Goal: Contribute content: Add original content to the website for others to see

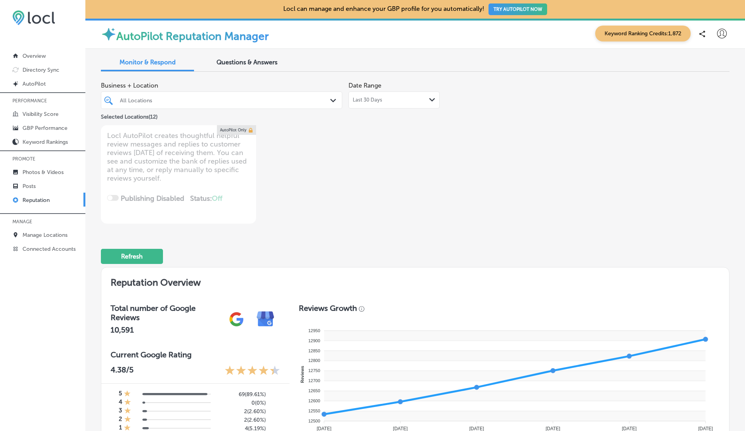
click at [719, 32] on icon at bounding box center [722, 34] width 10 height 10
click at [716, 58] on p "My Account" at bounding box center [710, 60] width 35 height 9
select select "US"
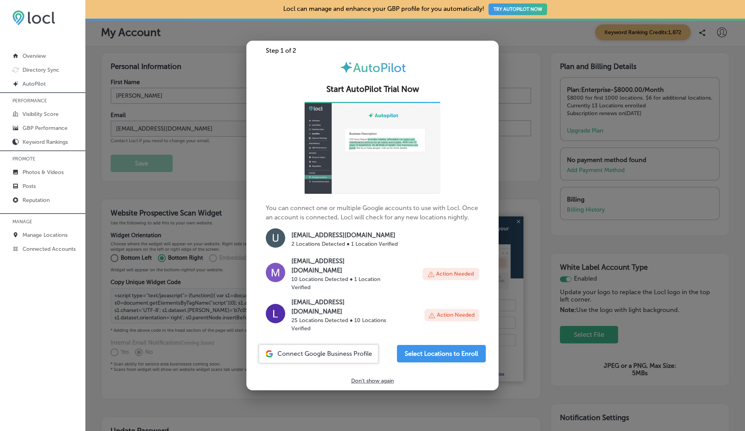
click at [220, 183] on div at bounding box center [372, 215] width 745 height 431
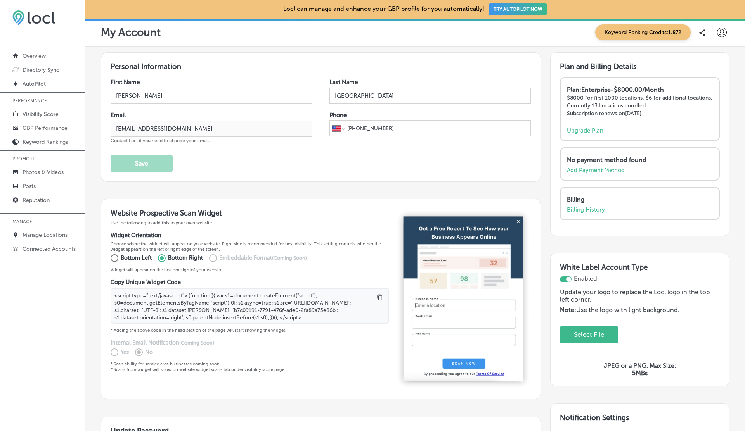
click at [720, 25] on div at bounding box center [722, 33] width 16 height 16
click at [706, 98] on p "Log Out" at bounding box center [704, 99] width 23 height 9
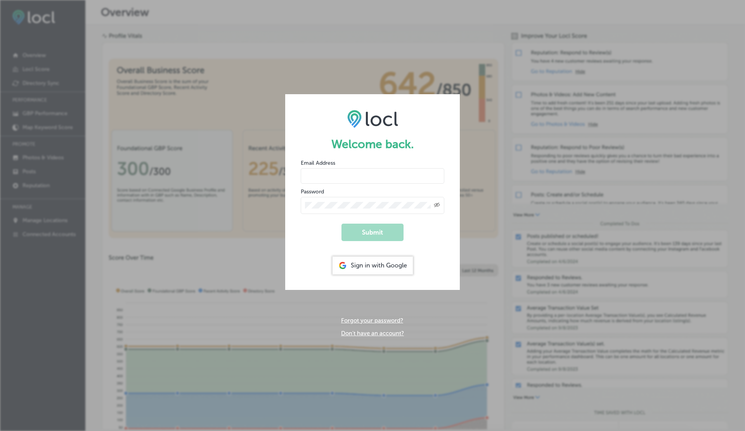
click at [326, 173] on input "email" at bounding box center [373, 176] width 144 height 16
type input "vasilikigreece69+ap01@gmail.com"
click at [341, 224] on button "Submit" at bounding box center [372, 232] width 62 height 17
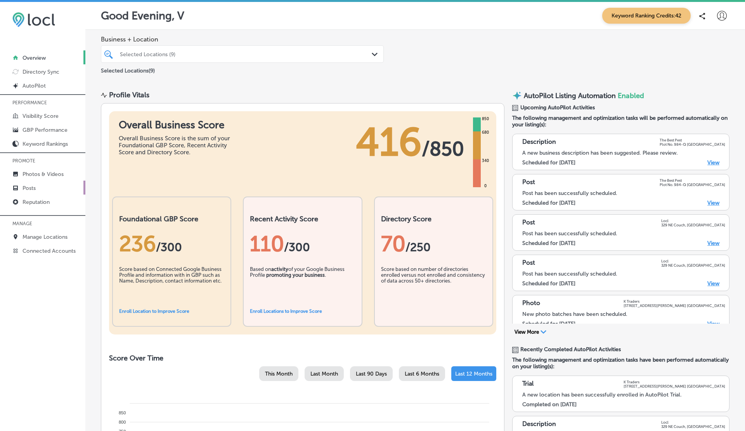
click at [32, 182] on link "Posts" at bounding box center [42, 188] width 85 height 14
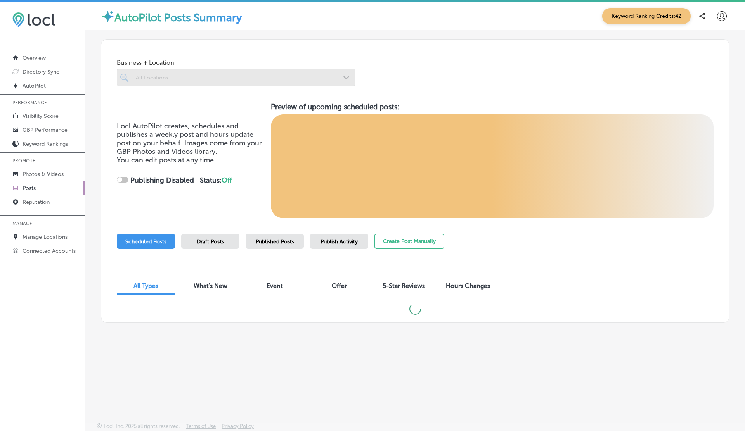
click at [33, 185] on p "Posts" at bounding box center [29, 188] width 13 height 7
click at [201, 82] on div at bounding box center [226, 77] width 182 height 10
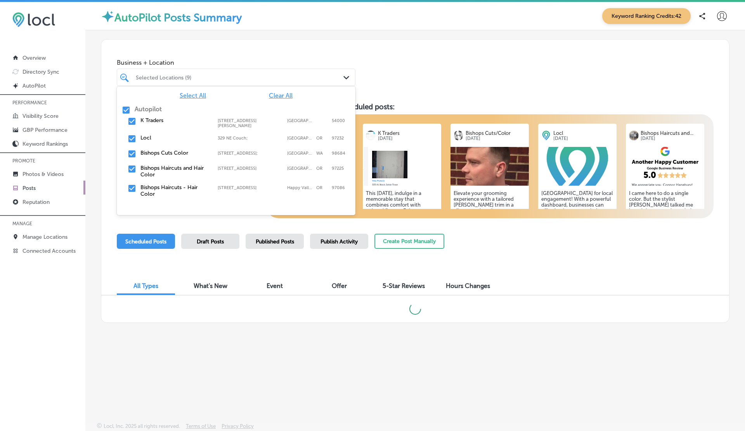
checkbox input "true"
click at [277, 95] on span "Clear All" at bounding box center [281, 95] width 24 height 7
click at [147, 139] on div "Locl 329 NE Couch;, Portland, OR, 97232 329 NE Couch; Portland OR 97232" at bounding box center [236, 139] width 232 height 12
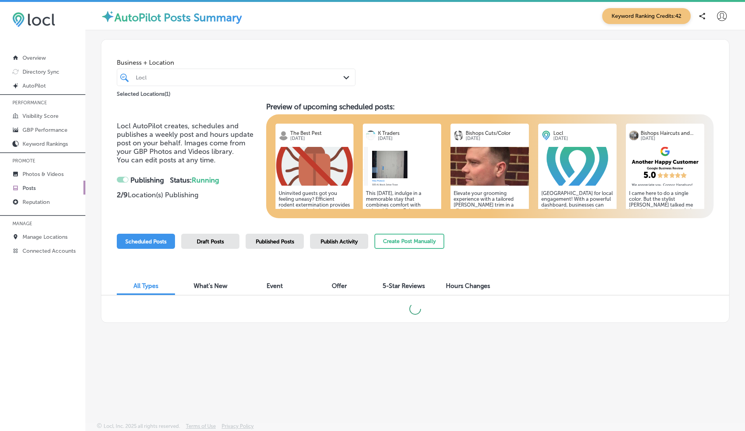
click at [375, 94] on div "Business + Location Locl Path Created with Sketch. Selected Locations ( 1 )" at bounding box center [415, 69] width 628 height 59
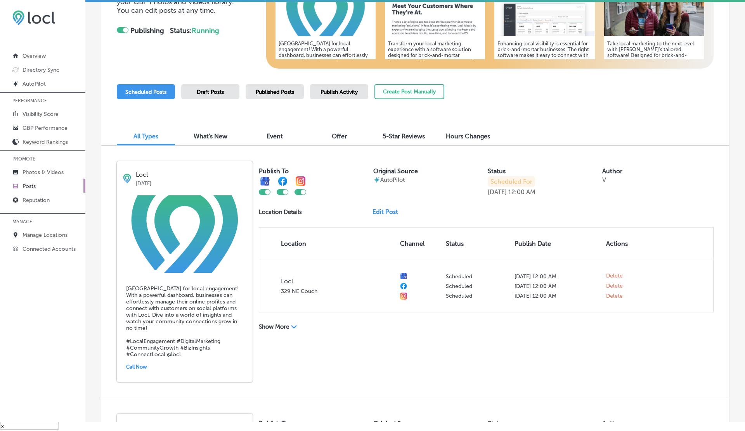
scroll to position [137, 0]
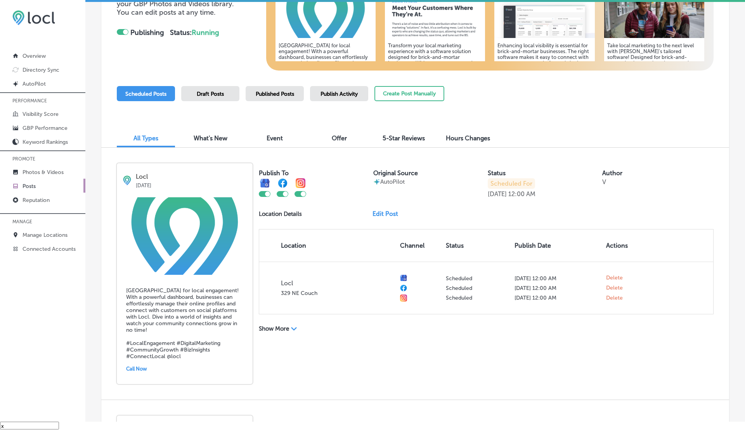
click at [384, 215] on link "Edit Post" at bounding box center [388, 213] width 32 height 7
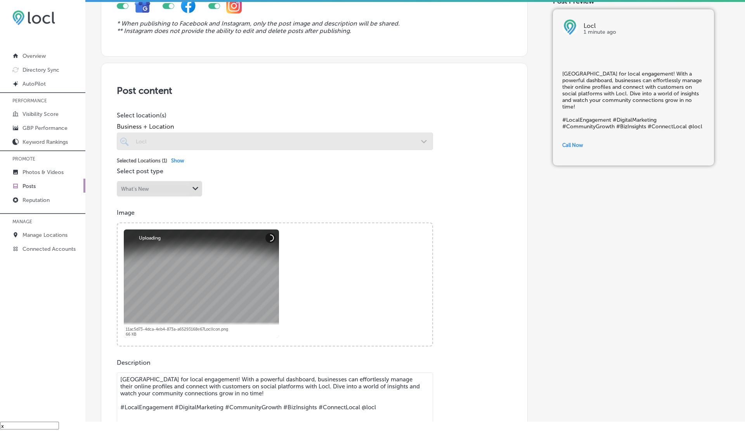
scroll to position [141, 0]
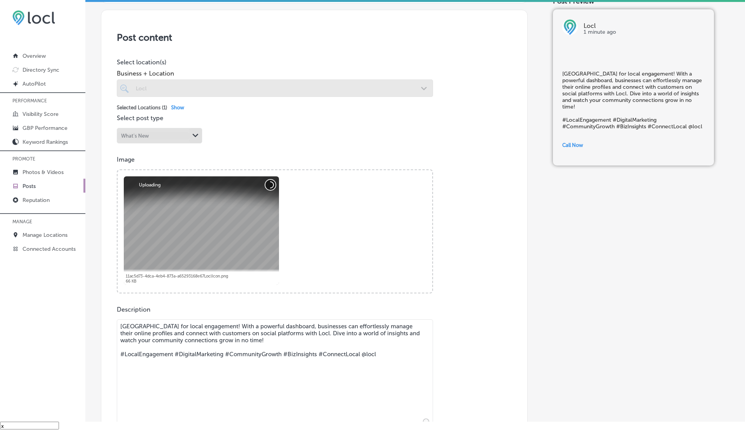
click at [272, 185] on button "Cancel" at bounding box center [270, 185] width 10 height 10
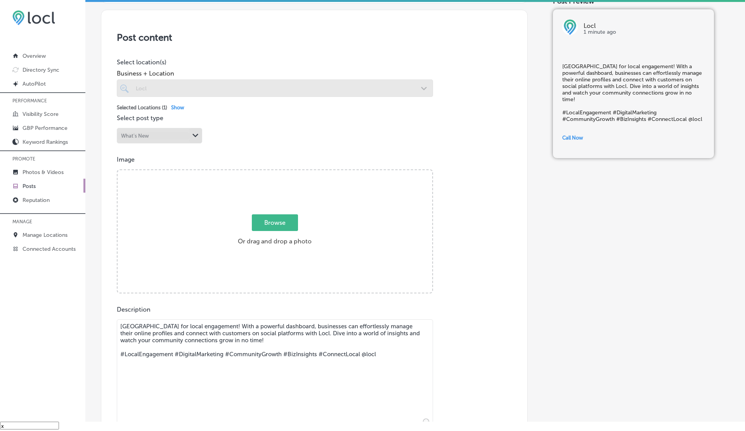
click at [272, 222] on span "Browse" at bounding box center [275, 223] width 46 height 17
click at [272, 173] on input "Browse Or drag and drop a photo" at bounding box center [275, 171] width 315 height 2
type input "C:\fakepath\Wallpaper - 007.png"
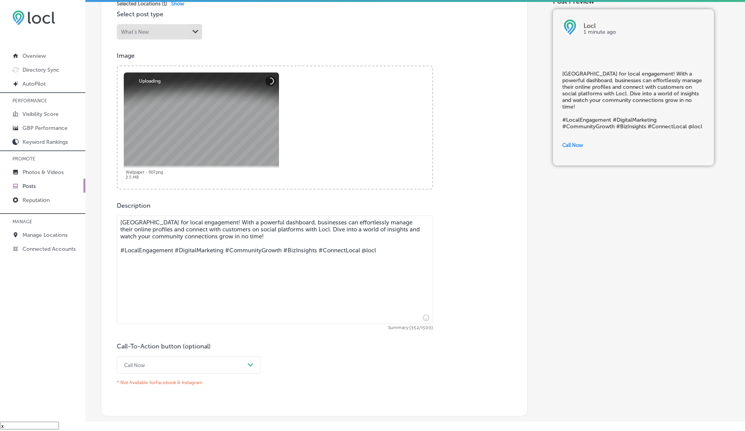
scroll to position [246, 0]
click at [386, 251] on textarea "Unlock new avenues for local engagement! With a powerful dashboard, businesses …" at bounding box center [275, 269] width 316 height 109
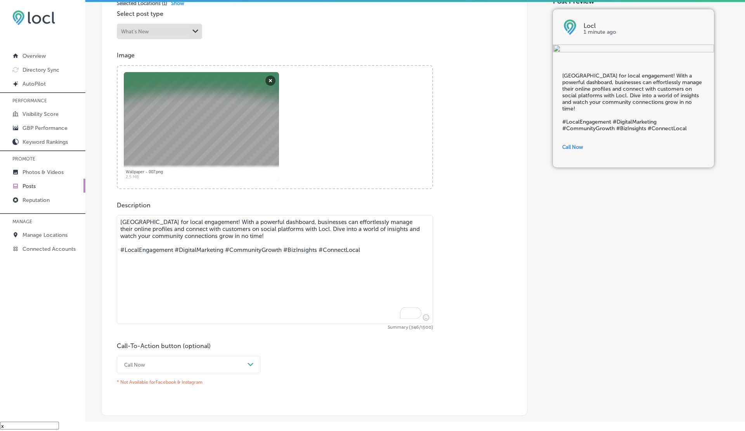
click at [422, 256] on textarea "Unlock new avenues for local engagement! With a powerful dashboard, businesses …" at bounding box center [275, 269] width 316 height 109
type textarea "Unlock new avenues for local engagement! With a powerful dashboard, businesses …"
click at [457, 262] on div "Description Unlock new avenues for local engagement! With a powerful dashboard,…" at bounding box center [314, 295] width 395 height 187
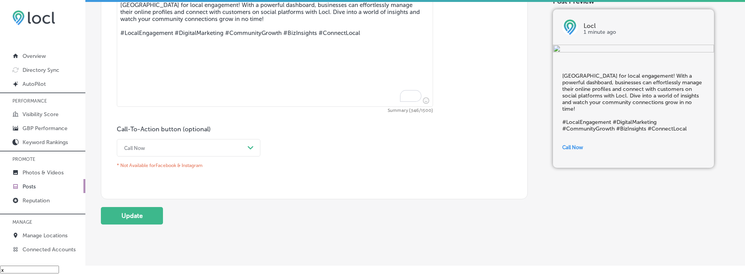
scroll to position [480, 0]
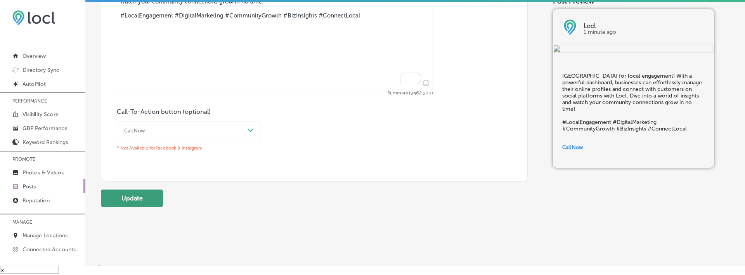
click at [142, 202] on button "Update" at bounding box center [132, 197] width 62 height 17
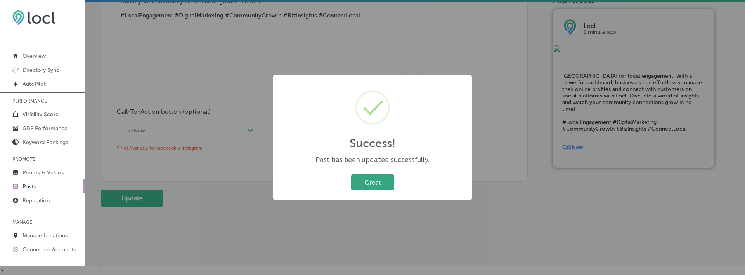
click at [372, 189] on button "Great" at bounding box center [372, 182] width 43 height 16
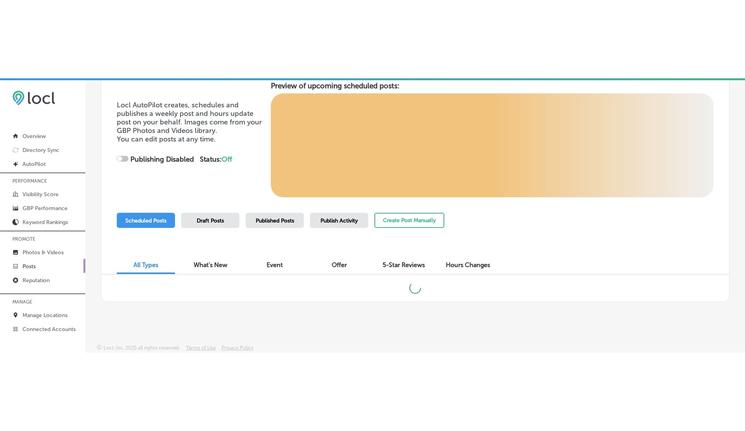
scroll to position [11, 0]
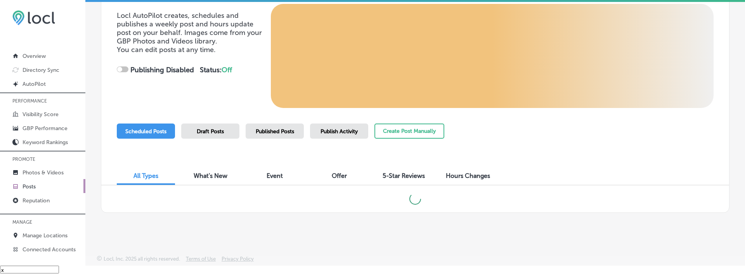
checkbox input "true"
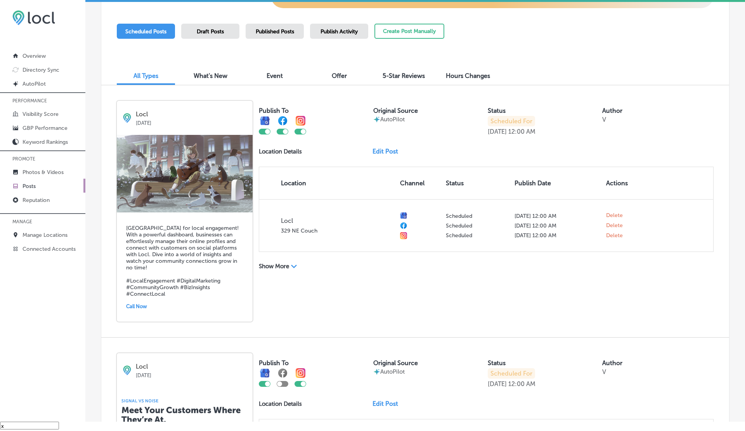
scroll to position [207, 0]
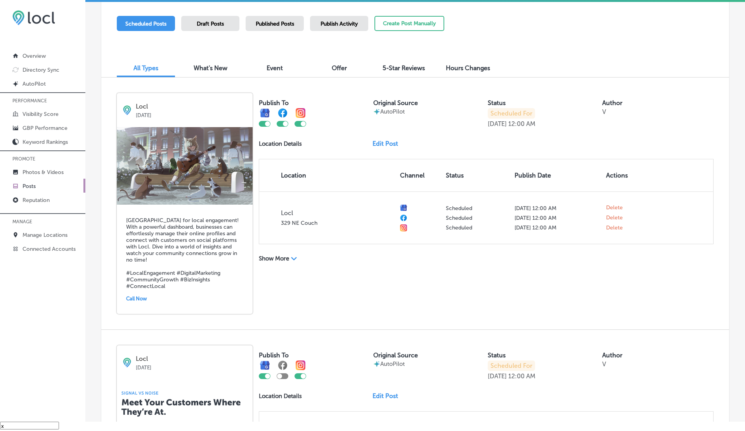
click at [322, 169] on th "Location" at bounding box center [328, 175] width 138 height 32
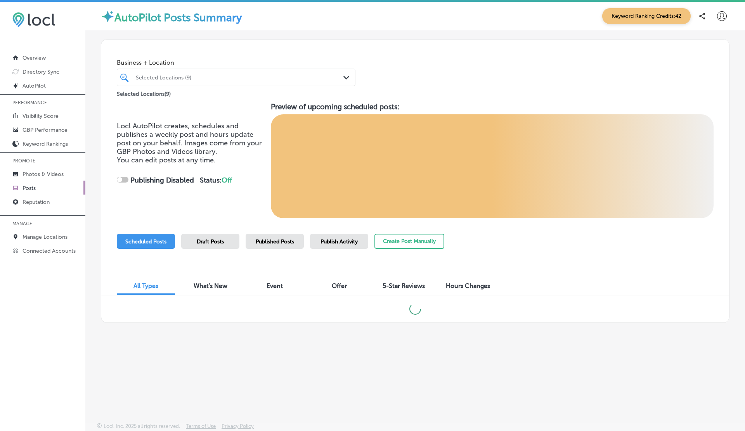
scroll to position [2, 0]
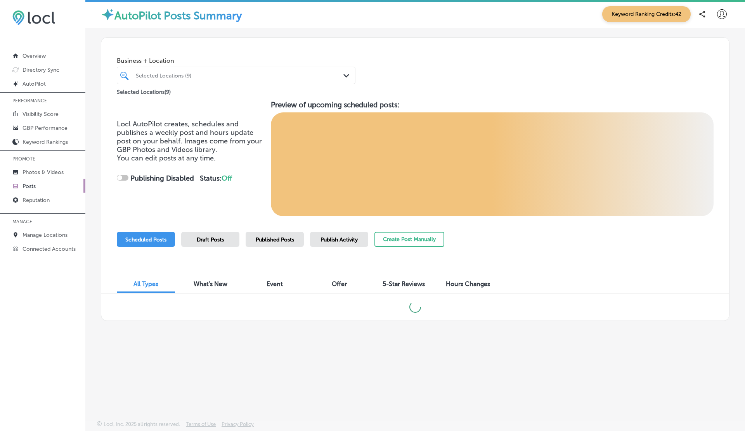
checkbox input "true"
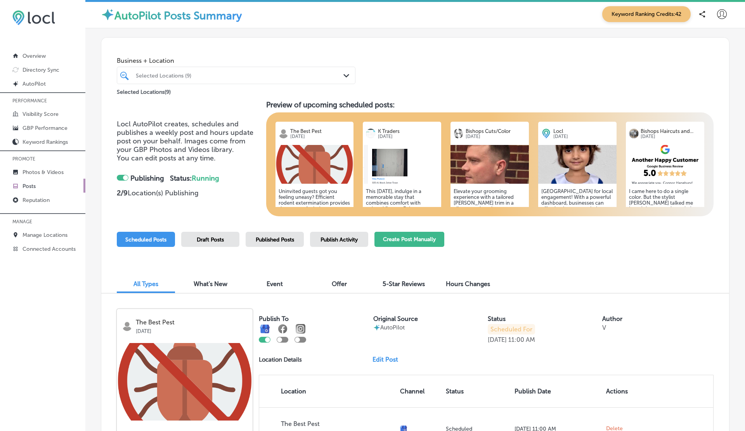
click at [416, 244] on button "Create Post Manually" at bounding box center [409, 239] width 70 height 15
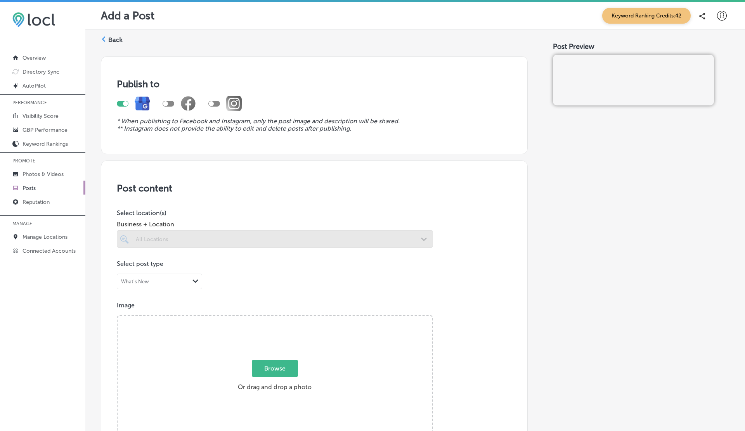
click at [216, 101] on div at bounding box center [214, 104] width 12 height 6
checkbox input "true"
click at [124, 103] on div at bounding box center [125, 103] width 5 height 5
checkbox input "false"
click at [182, 236] on div at bounding box center [275, 238] width 316 height 17
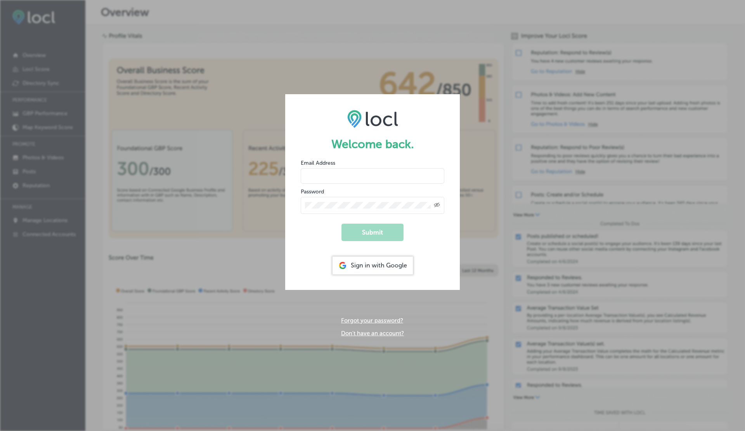
click at [315, 178] on input "email" at bounding box center [373, 176] width 144 height 16
type input "vasilikigreece69+ap01@gmail.com"
click at [341, 224] on button "Submit" at bounding box center [372, 232] width 62 height 17
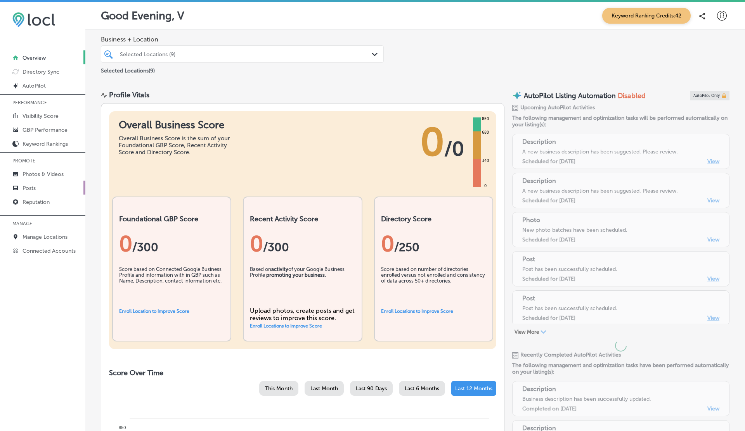
click at [33, 190] on p "Posts" at bounding box center [29, 188] width 13 height 7
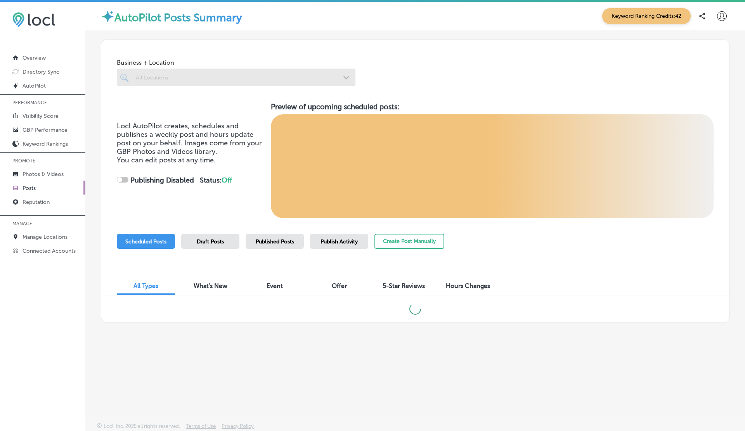
click at [33, 190] on p "Posts" at bounding box center [29, 188] width 13 height 7
click at [411, 253] on div "Create Post Manually" at bounding box center [409, 245] width 70 height 23
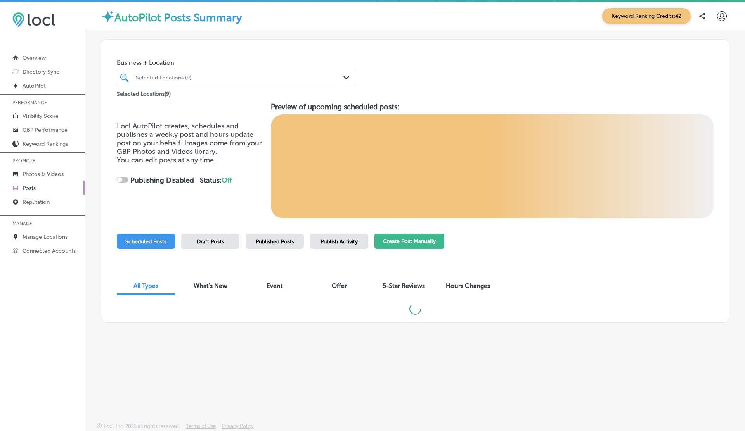
click at [407, 239] on button "Create Post Manually" at bounding box center [409, 241] width 70 height 15
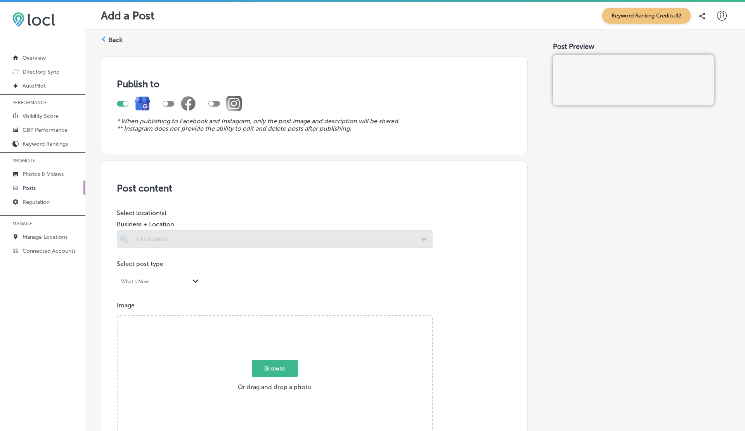
click at [122, 102] on div at bounding box center [123, 104] width 12 height 6
checkbox input "false"
click at [219, 103] on div at bounding box center [214, 104] width 12 height 6
checkbox input "true"
click at [177, 242] on div at bounding box center [275, 238] width 316 height 17
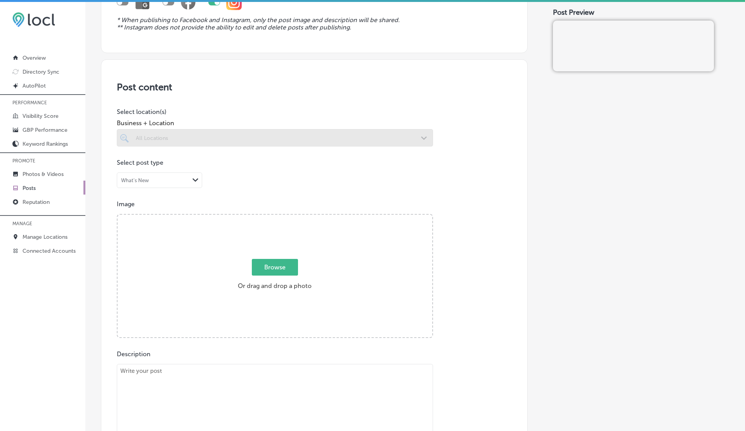
scroll to position [80, 0]
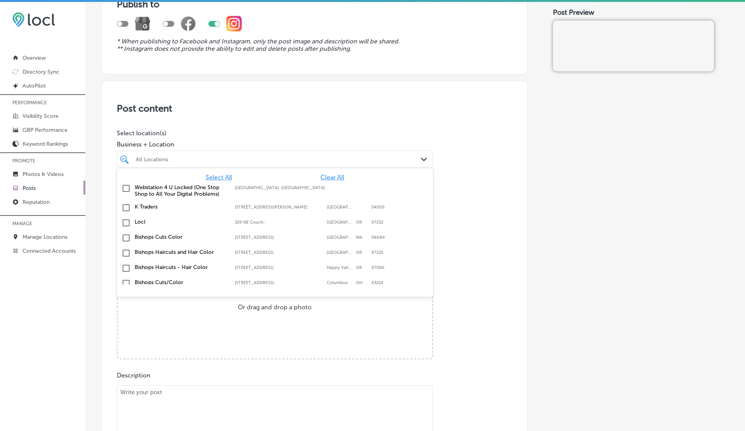
click at [219, 159] on div "All Locations" at bounding box center [279, 159] width 286 height 7
click at [142, 223] on label "Locl" at bounding box center [181, 222] width 92 height 7
click at [324, 126] on div "Post content Select location(s) Business + Location option 329 NE Couch; , sele…" at bounding box center [314, 334] width 427 height 506
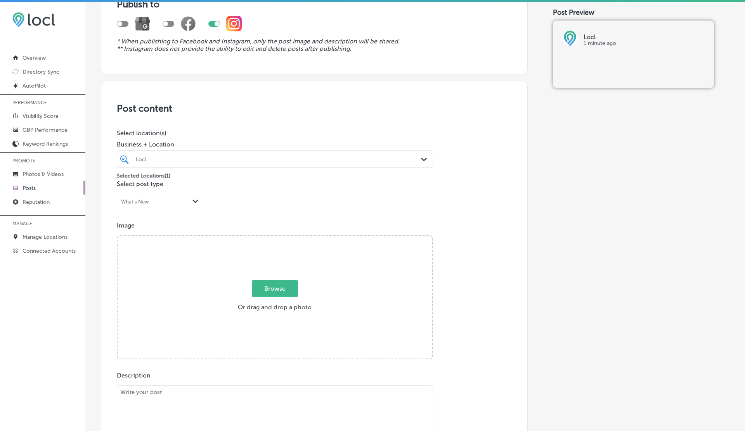
scroll to position [0, 0]
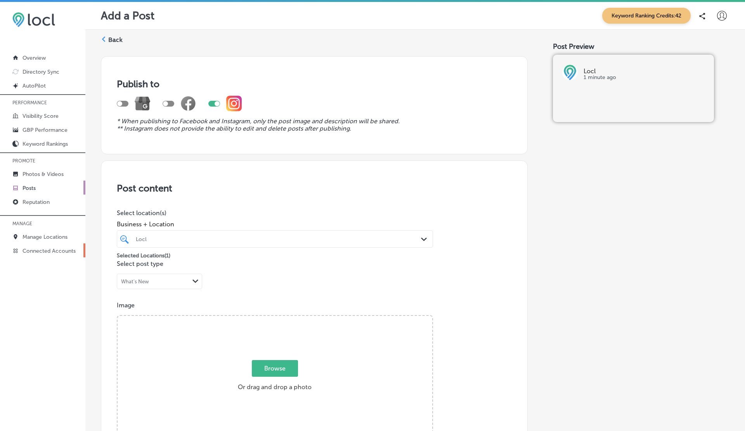
click at [52, 246] on link "Connected Accounts" at bounding box center [42, 251] width 85 height 14
click at [162, 242] on div "Locl" at bounding box center [279, 239] width 286 height 7
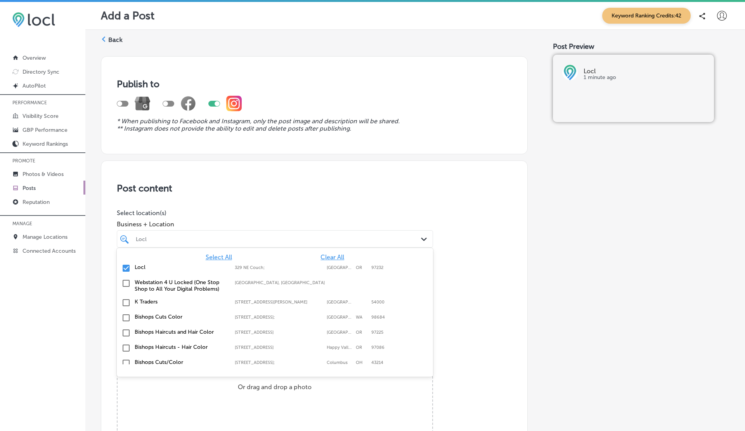
click at [135, 299] on label "K Traders" at bounding box center [181, 302] width 92 height 7
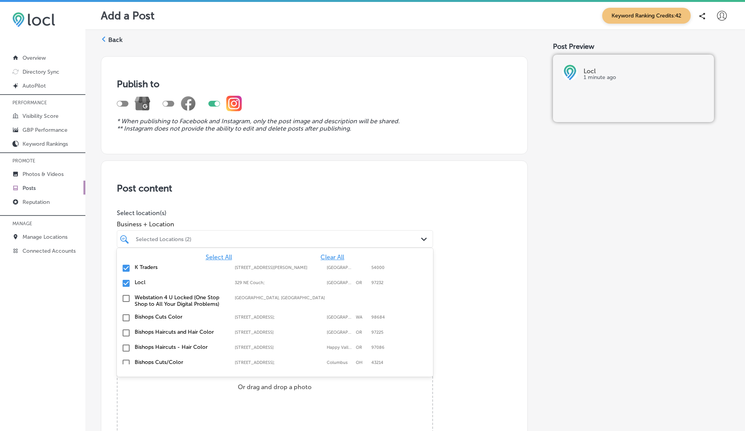
click at [139, 288] on div "Locl 329 NE Couch;, Portland, OR, 97232 329 NE Couch; Portland OR 97232" at bounding box center [275, 284] width 310 height 12
click at [317, 172] on div "Post content Select location(s) Business + Location option 329 NE Couch; , dese…" at bounding box center [314, 414] width 427 height 506
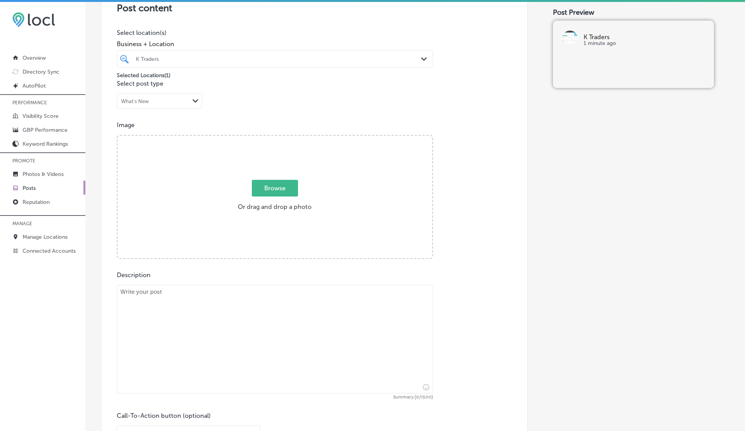
scroll to position [225, 0]
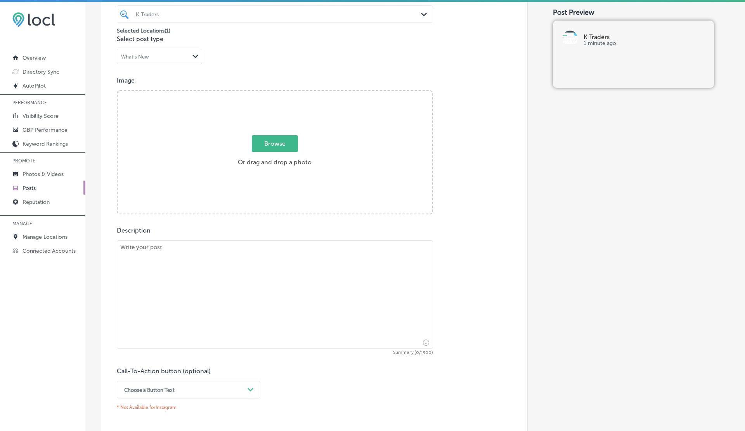
click at [273, 149] on span "Browse" at bounding box center [275, 143] width 46 height 17
click at [273, 93] on input "Browse Or drag and drop a photo" at bounding box center [275, 92] width 315 height 2
type input "C:\fakepath\Wallpaper - 005.png"
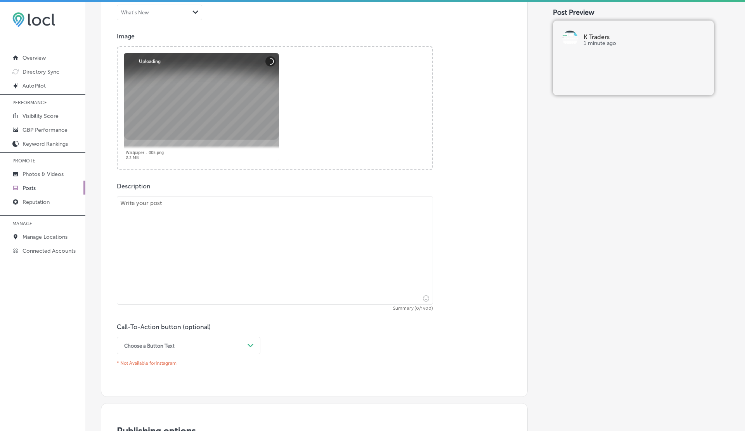
scroll to position [299, 0]
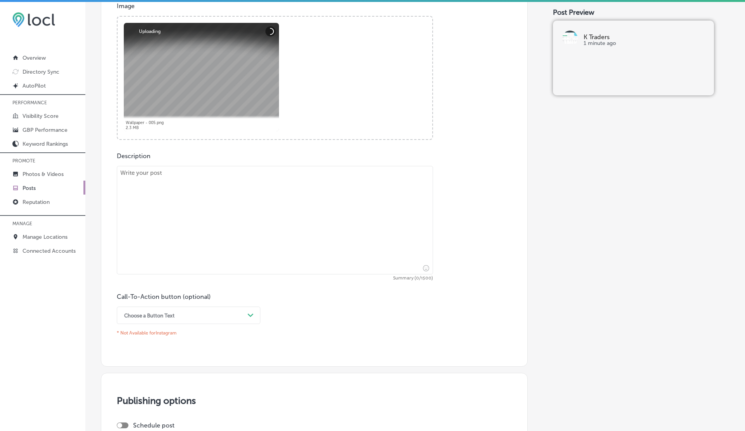
click at [234, 213] on textarea at bounding box center [275, 220] width 316 height 109
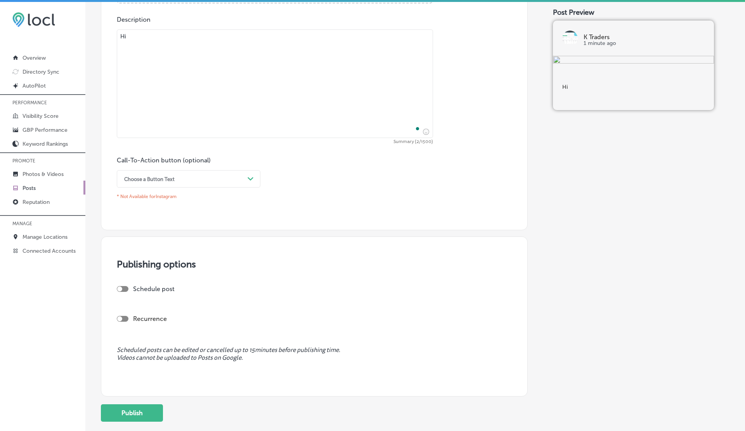
scroll to position [485, 0]
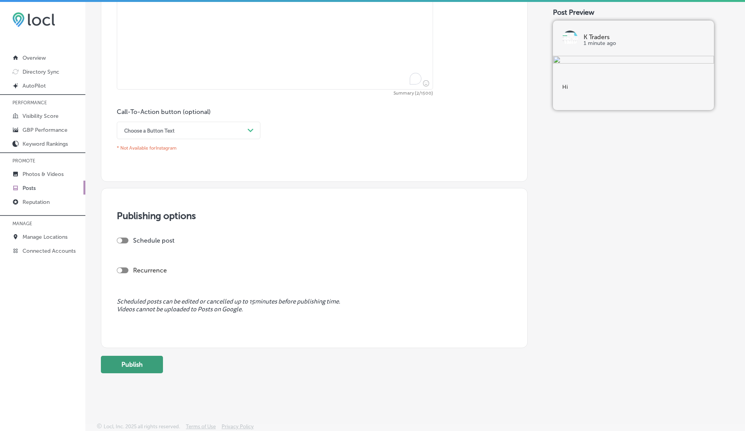
type textarea "Hi"
click at [138, 360] on button "Publish" at bounding box center [132, 364] width 62 height 17
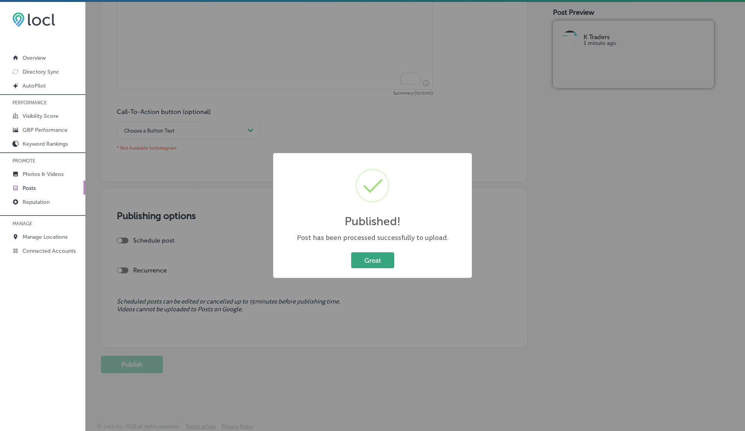
click at [364, 258] on button "Great" at bounding box center [372, 261] width 43 height 16
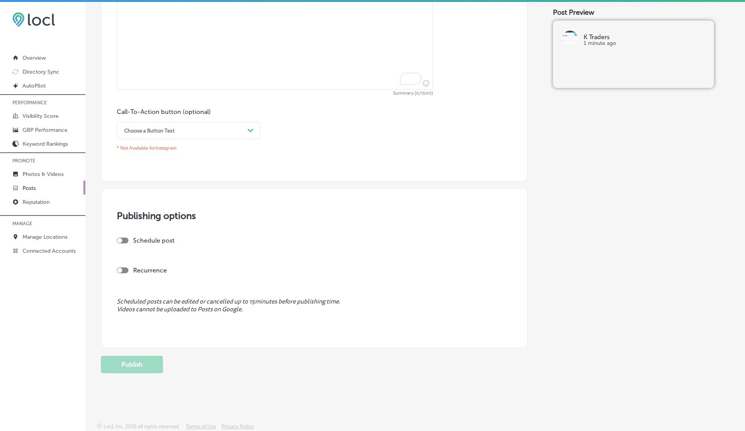
scroll to position [0, 0]
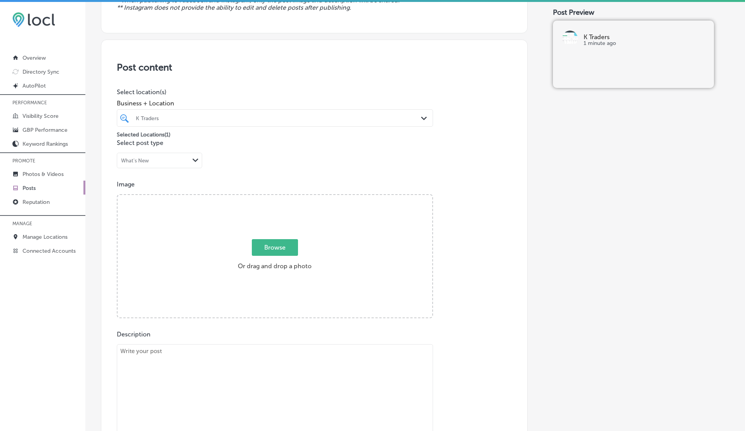
scroll to position [123, 0]
click at [274, 247] on span "Browse" at bounding box center [275, 245] width 46 height 17
click at [274, 195] on input "Browse Or drag and drop a photo" at bounding box center [275, 194] width 315 height 2
type input "C:\fakepath\IMG_5240-2.jpg"
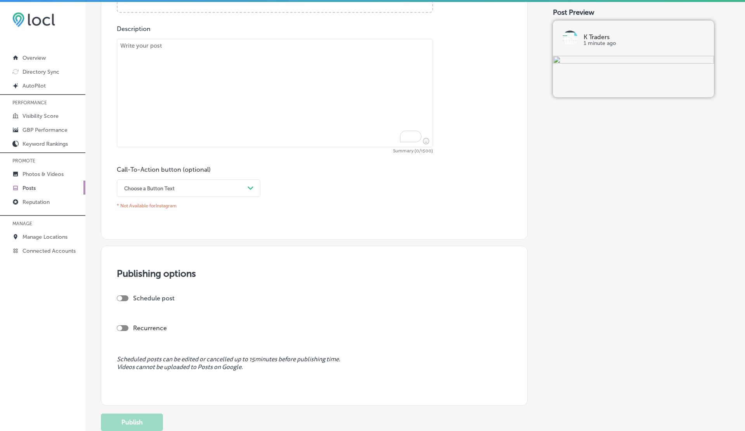
scroll to position [485, 0]
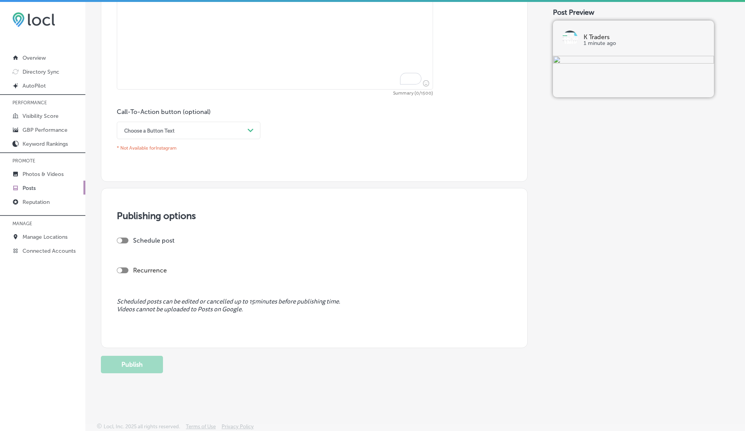
click at [194, 79] on textarea "To enrich screen reader interactions, please activate Accessibility in Grammarl…" at bounding box center [275, 35] width 316 height 109
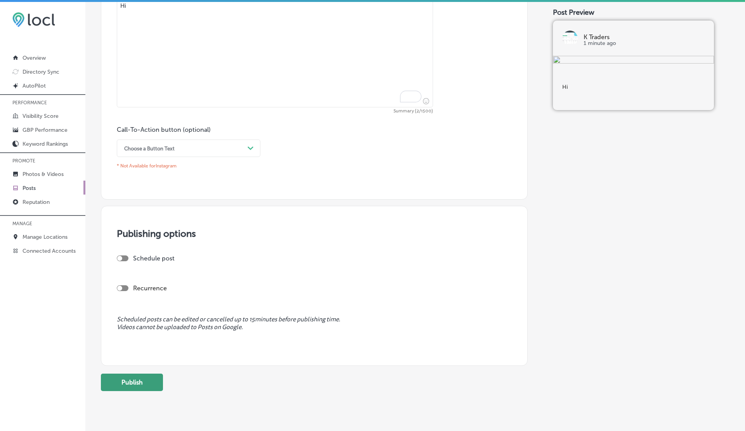
type textarea "Hi"
click at [134, 381] on button "Publish" at bounding box center [132, 382] width 62 height 17
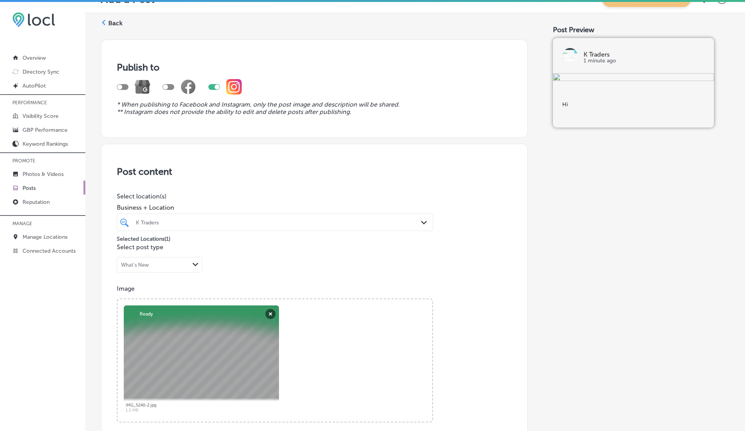
scroll to position [0, 0]
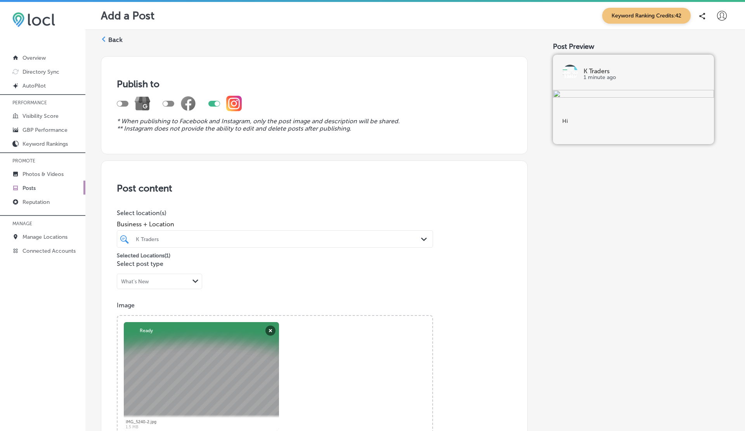
click at [113, 45] on div "Back" at bounding box center [112, 43] width 22 height 14
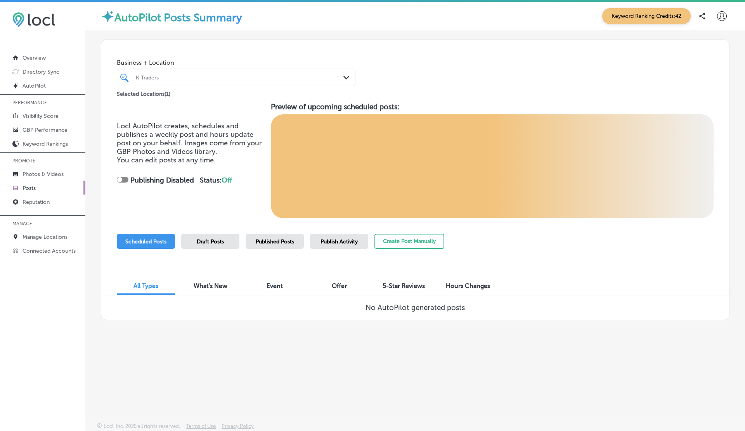
click at [167, 76] on div "K Traders" at bounding box center [240, 77] width 208 height 7
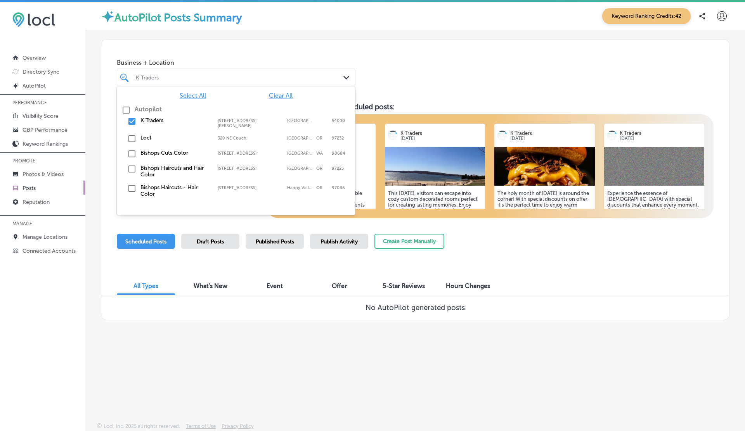
click at [142, 135] on label "Locl" at bounding box center [174, 138] width 69 height 7
click at [144, 121] on label "K Traders" at bounding box center [174, 120] width 69 height 7
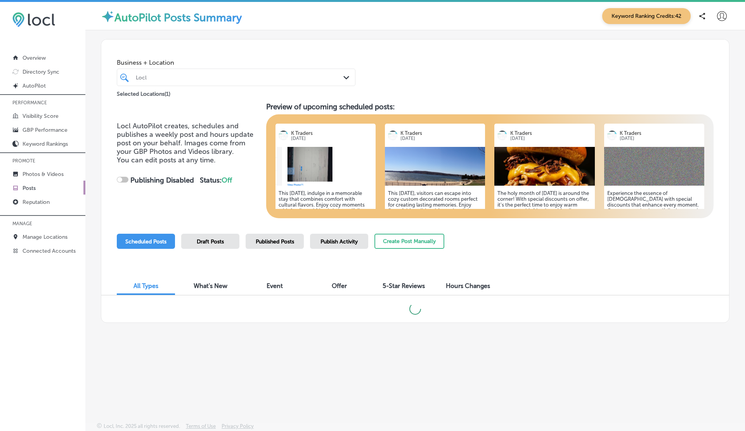
click at [310, 57] on div "Business + Location Locl Path Created with Sketch." at bounding box center [236, 70] width 239 height 31
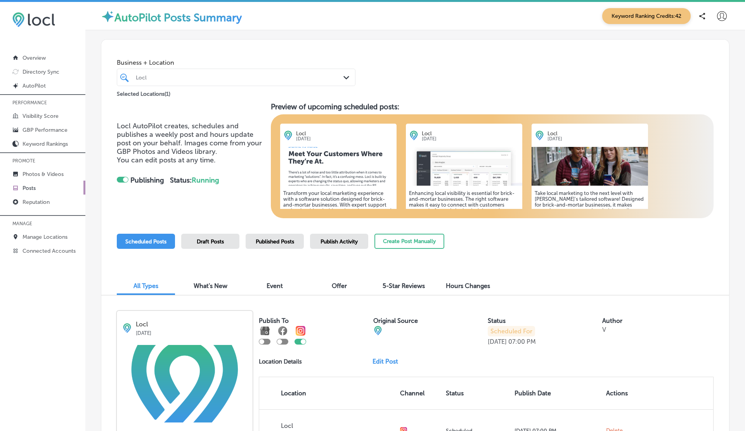
checkbox input "true"
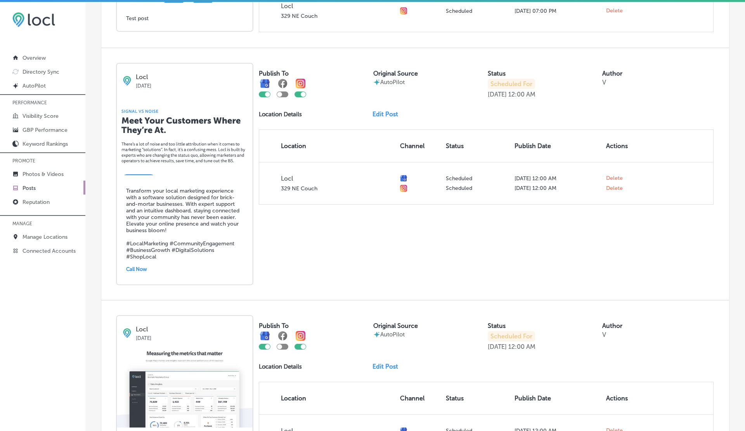
scroll to position [417, 0]
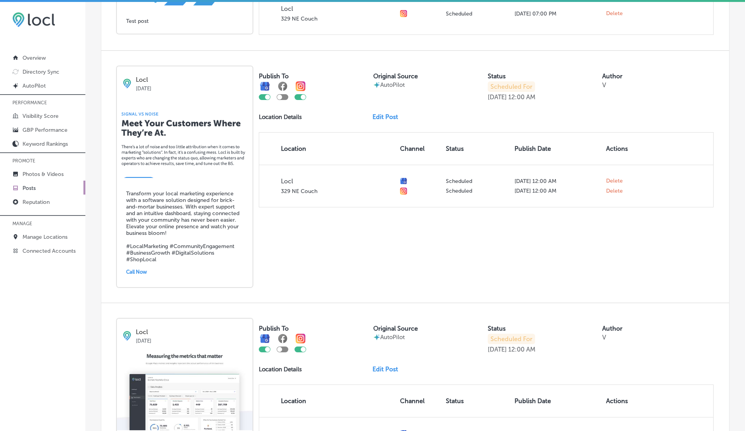
click at [386, 115] on link "Edit Post" at bounding box center [388, 116] width 32 height 7
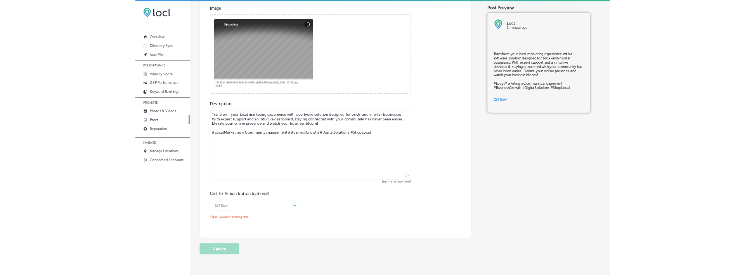
scroll to position [298, 0]
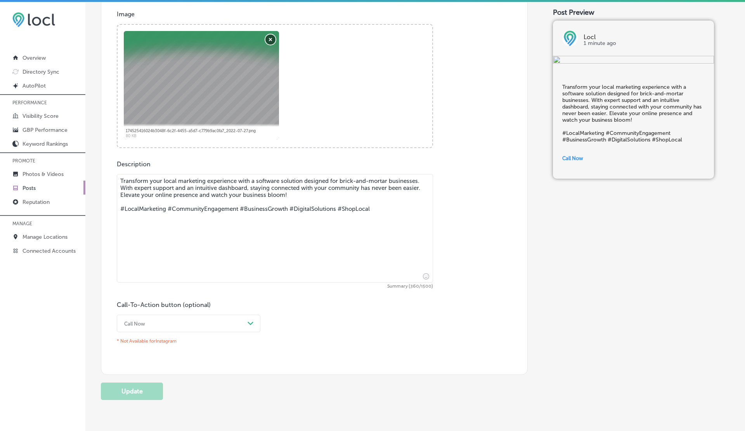
click at [270, 40] on button "Remove" at bounding box center [270, 40] width 10 height 10
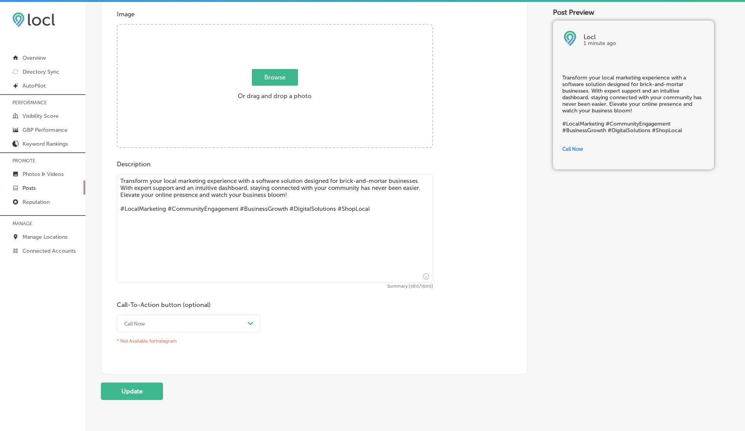
click at [266, 74] on span "Browse" at bounding box center [275, 77] width 46 height 17
click at [266, 27] on input "Browse Or drag and drop a photo" at bounding box center [275, 26] width 315 height 2
type input "C:\fakepath\insecticide.png"
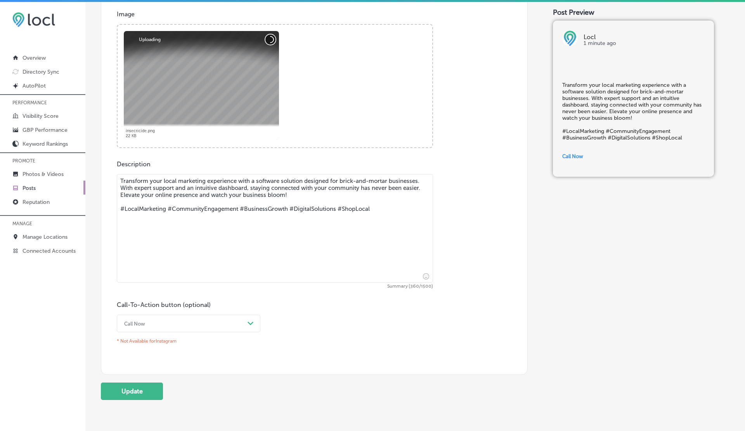
click at [270, 39] on button "Cancel" at bounding box center [270, 40] width 10 height 10
click at [273, 39] on button "Cancel" at bounding box center [270, 40] width 10 height 10
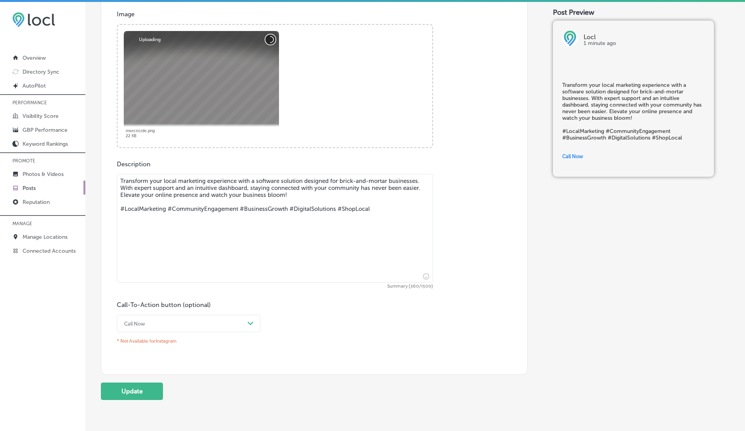
click at [271, 40] on button "Cancel" at bounding box center [270, 40] width 10 height 10
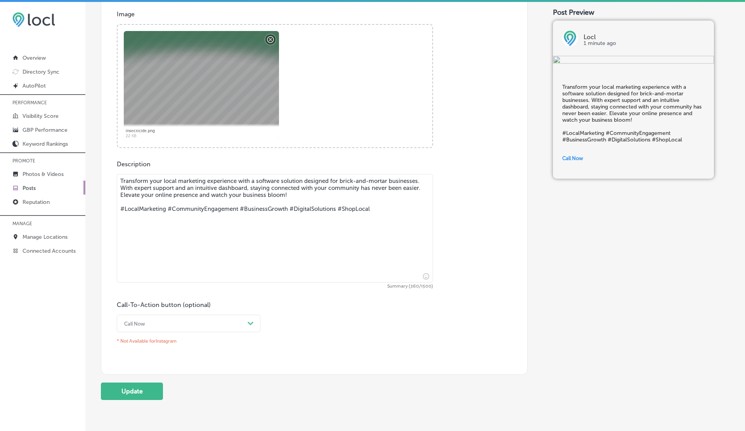
click at [271, 41] on div "Abort Retry Remove Upload Cancel Retry Remove insecticide.png 22 KB tap to undo" at bounding box center [201, 85] width 155 height 109
click at [271, 41] on button "Remove" at bounding box center [270, 40] width 10 height 10
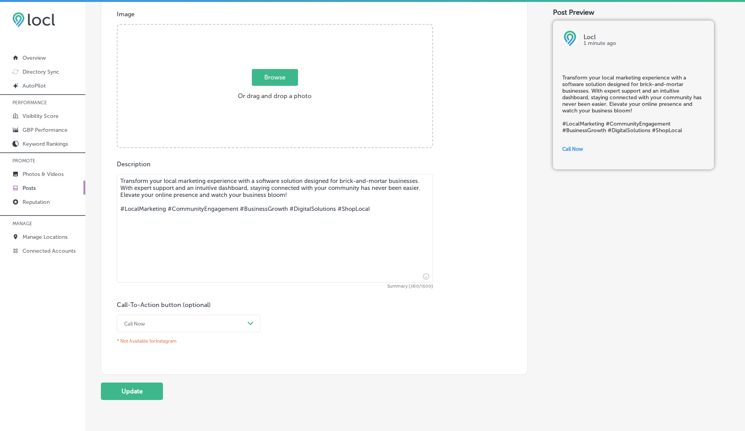
click at [258, 83] on span "Browse" at bounding box center [275, 77] width 46 height 17
click at [258, 27] on input "Browse Or drag and drop a photo" at bounding box center [275, 26] width 315 height 2
type input "C:\fakepath\IMG_5240-2.jpg"
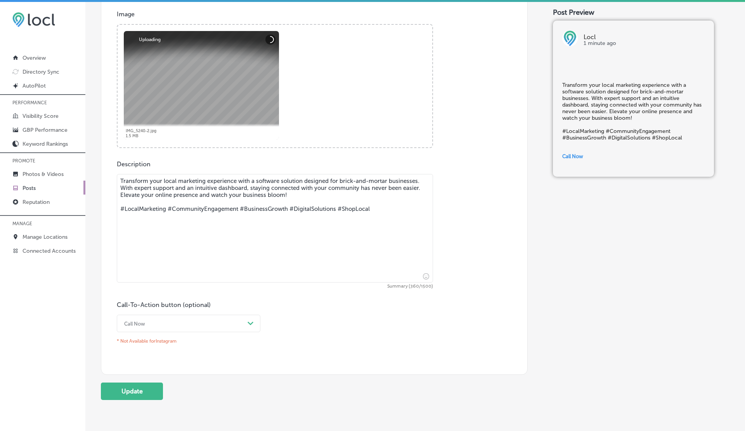
click at [385, 211] on textarea "Transform your local marketing experience with a software solution designed for…" at bounding box center [275, 228] width 316 height 109
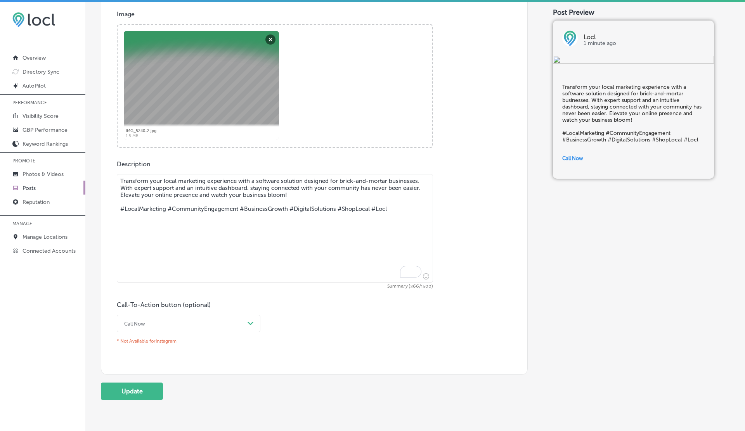
type textarea "Transform your local marketing experience with a software solution designed for…"
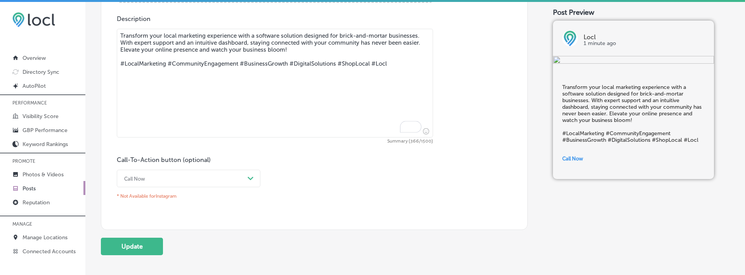
scroll to position [450, 0]
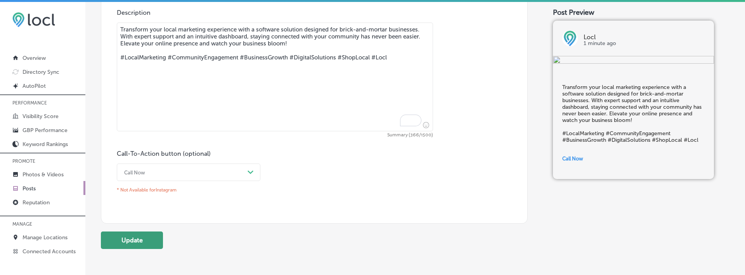
click at [144, 237] on button "Update" at bounding box center [132, 239] width 62 height 17
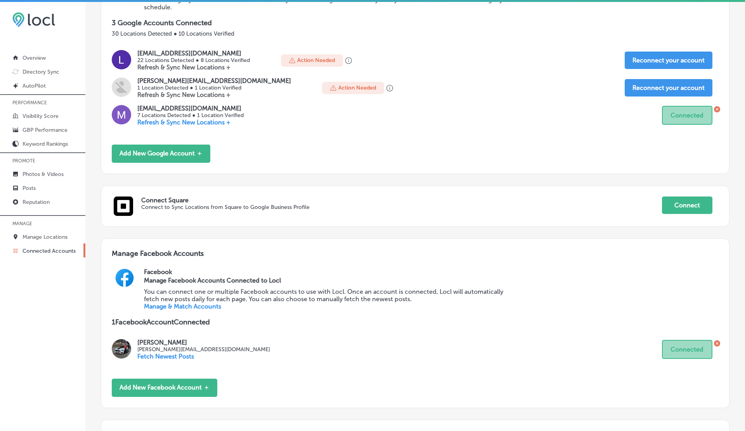
scroll to position [241, 0]
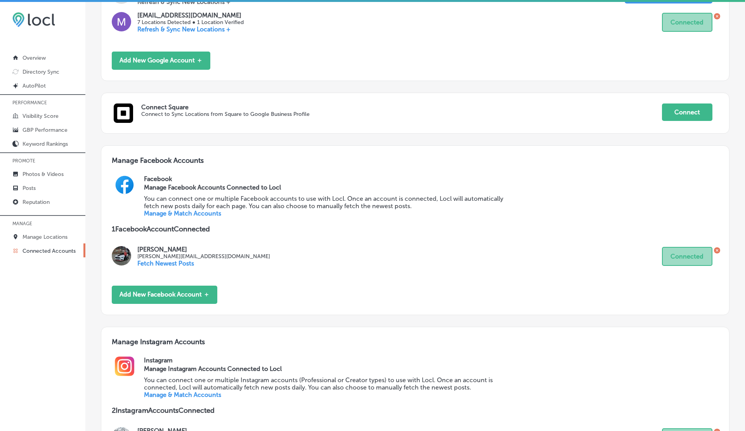
click at [178, 215] on link "Manage & Match Accounts" at bounding box center [182, 213] width 77 height 7
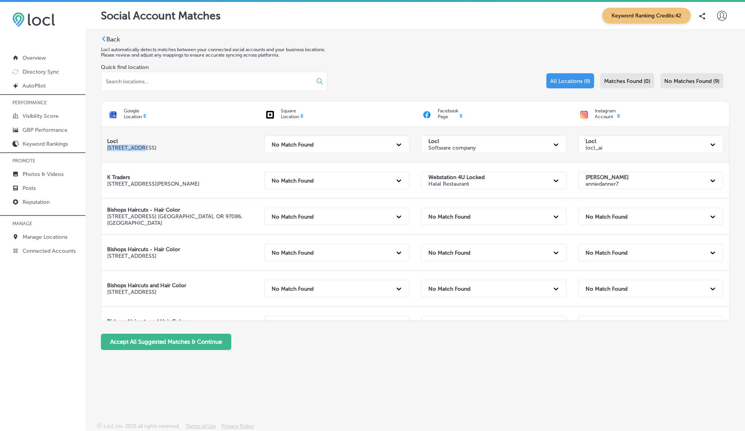
drag, startPoint x: 107, startPoint y: 148, endPoint x: 144, endPoint y: 149, distance: 36.1
click at [144, 149] on p "329 NE Couch Portland, OR 97232, US" at bounding box center [179, 148] width 145 height 7
click at [53, 235] on p "Manage Locations" at bounding box center [45, 237] width 45 height 7
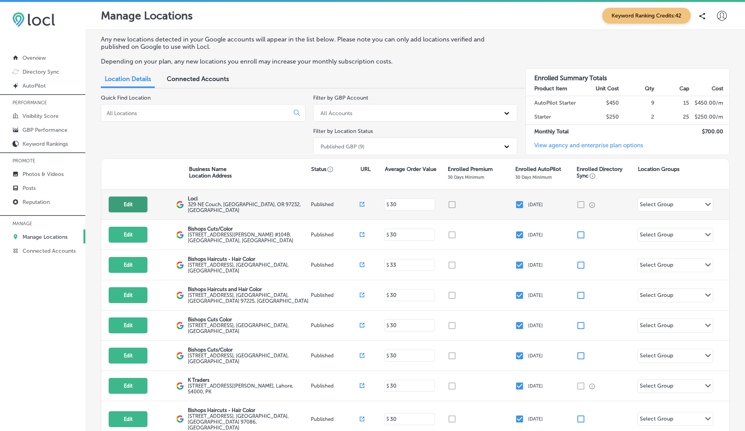
click at [135, 202] on button "Edit" at bounding box center [128, 205] width 39 height 16
select select "US"
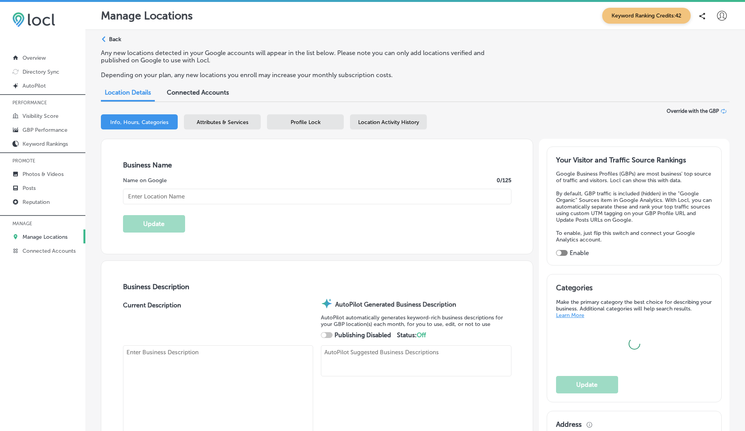
type input "Locl"
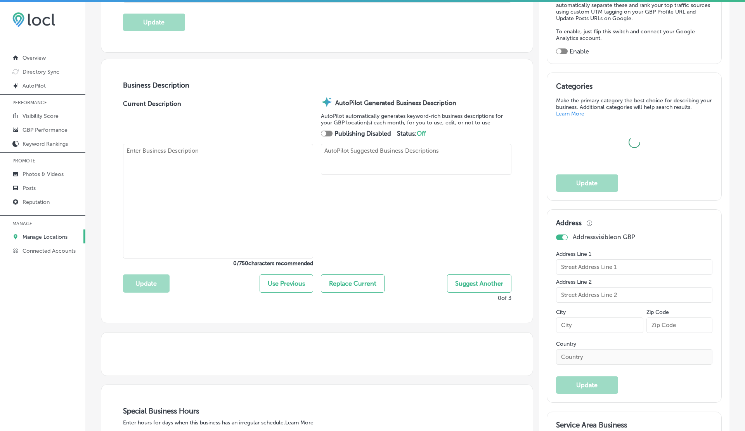
scroll to position [238, 0]
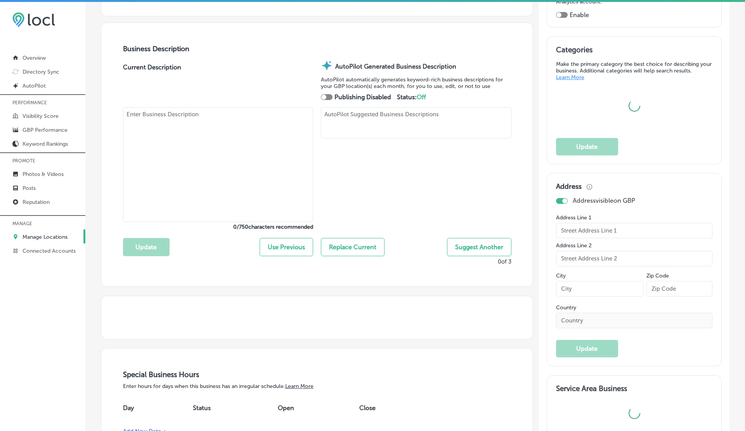
type textarea "Locl transforms local business marketing with advanced loc, cl, and loc: soluti…"
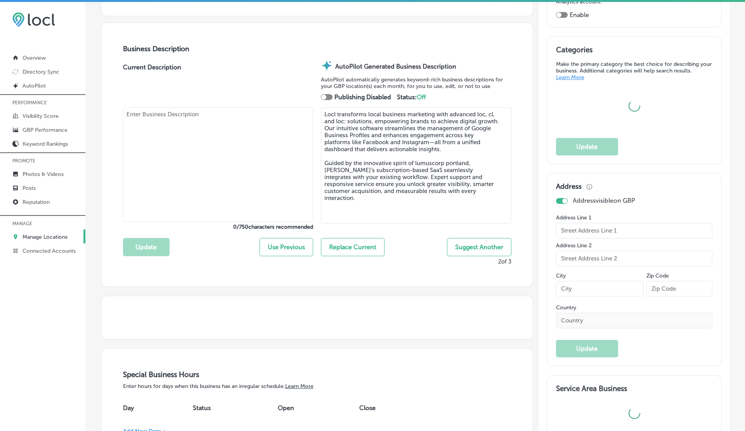
type input "329 NE Couch"
type input "[GEOGRAPHIC_DATA]"
type input "97232"
type input "US"
type input "https://www.locl.ai/"
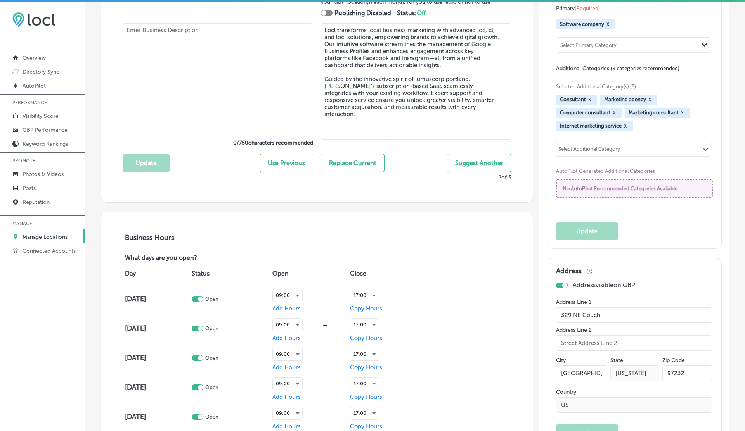
scroll to position [359, 0]
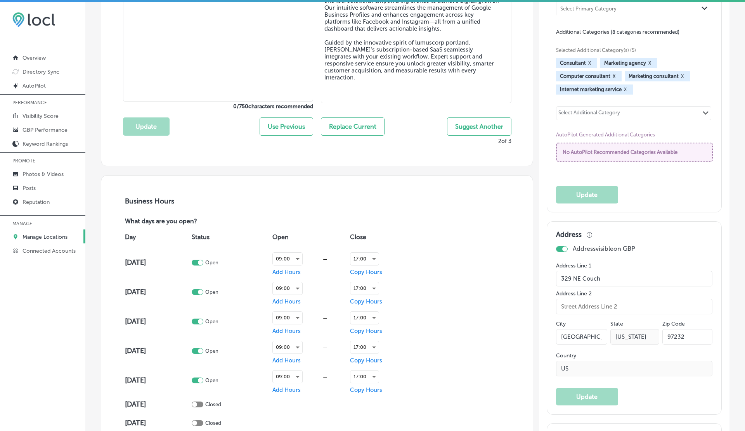
checkbox input "true"
type textarea "Locl specializes in smart, user-friendly software designed for brick-and-mortar…"
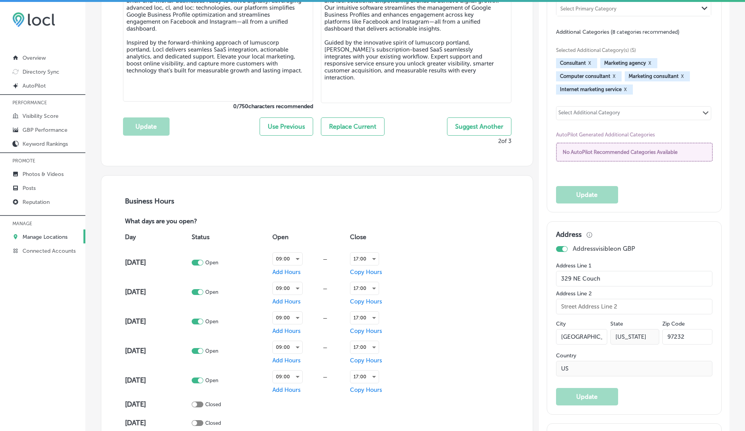
type input "+1 503 956 6101"
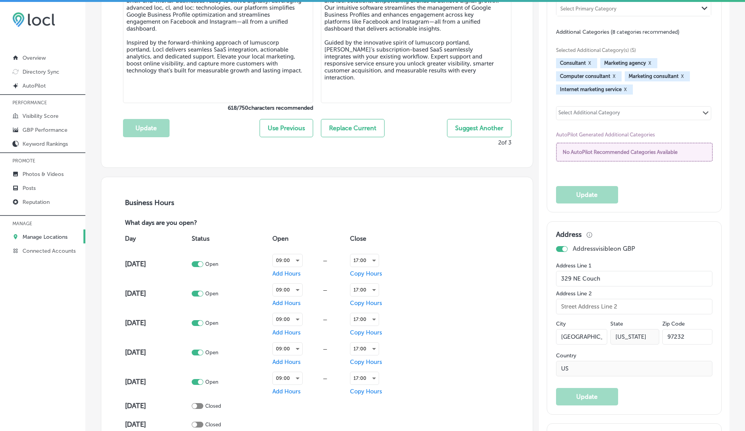
click at [591, 277] on input "329 NE Couch" at bounding box center [634, 279] width 157 height 16
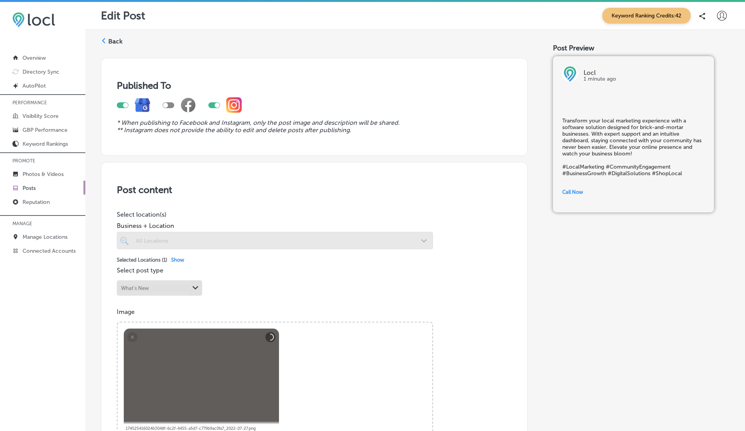
click at [111, 44] on label "Back" at bounding box center [115, 41] width 14 height 9
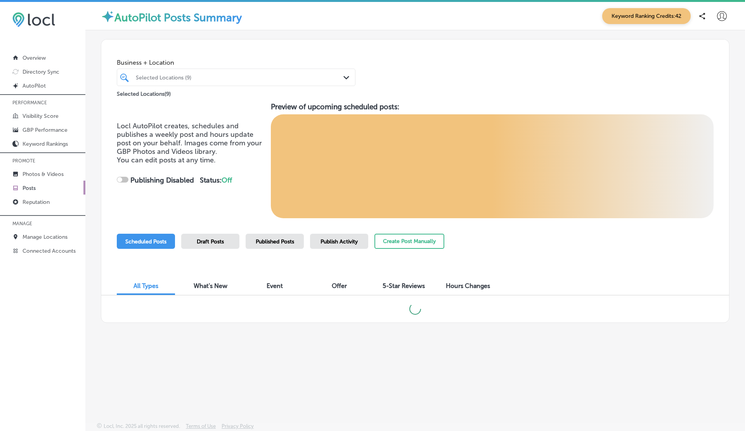
checkbox input "true"
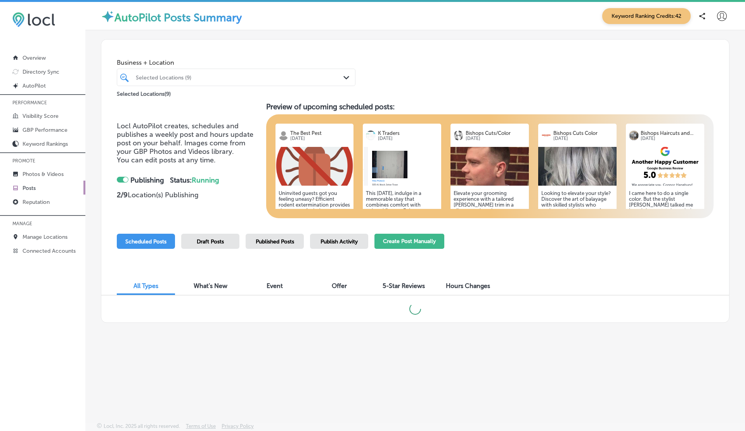
click at [400, 241] on button "Create Post Manually" at bounding box center [409, 241] width 70 height 15
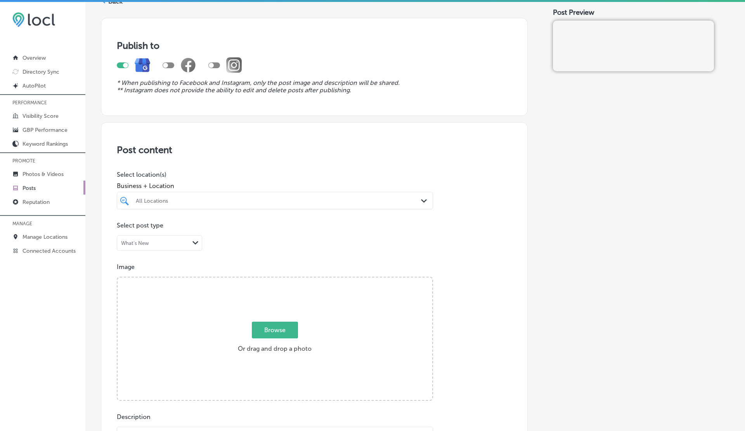
scroll to position [39, 0]
click at [220, 203] on div "All Locations" at bounding box center [279, 200] width 286 height 7
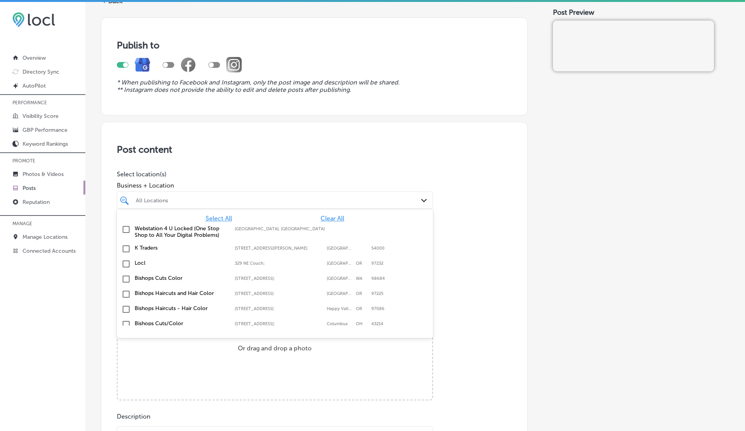
click at [145, 248] on label "K Traders" at bounding box center [181, 248] width 92 height 7
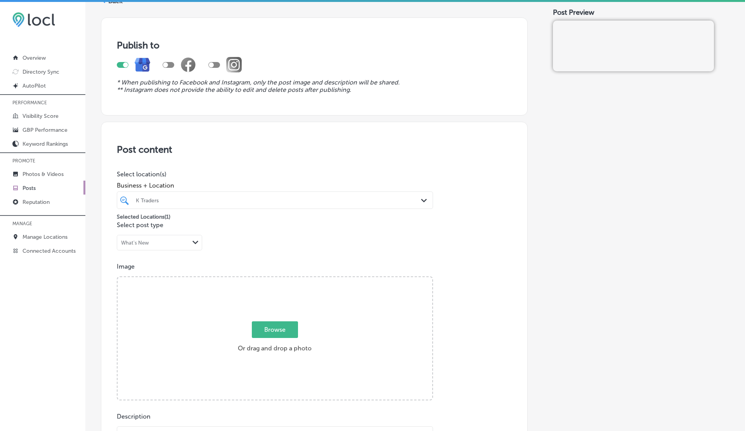
click at [283, 134] on div "Post content Select location(s) Business + Location K Traders Path Created with…" at bounding box center [314, 367] width 427 height 491
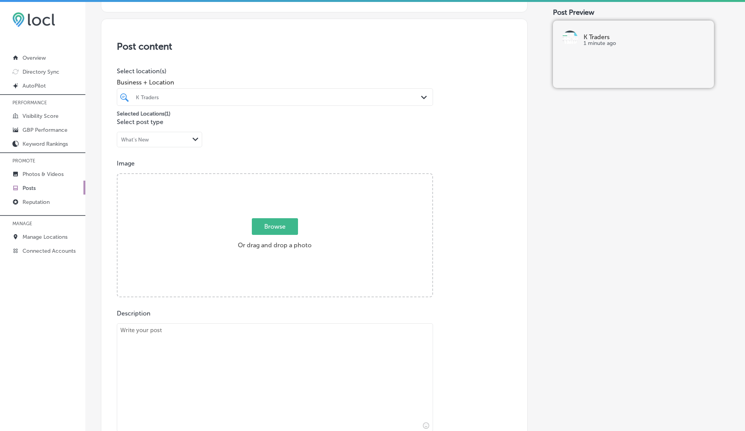
scroll to position [216, 0]
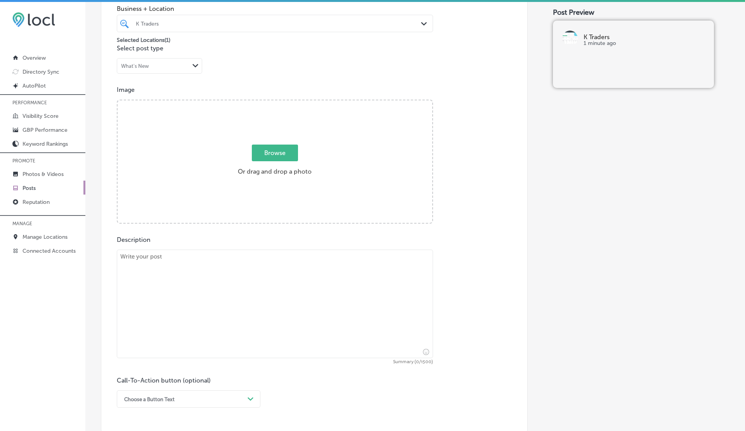
click at [278, 153] on span "Browse" at bounding box center [275, 153] width 46 height 17
click at [278, 103] on input "Browse Or drag and drop a photo" at bounding box center [275, 101] width 315 height 2
type input "C:\fakepath\IMG_5240-2.jpg"
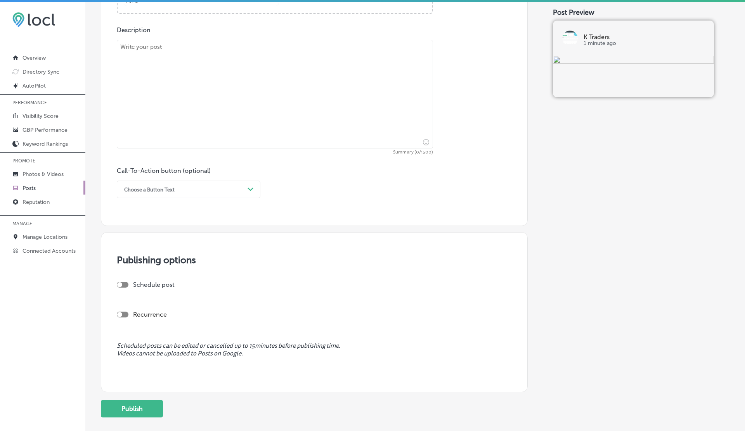
scroll to position [470, 0]
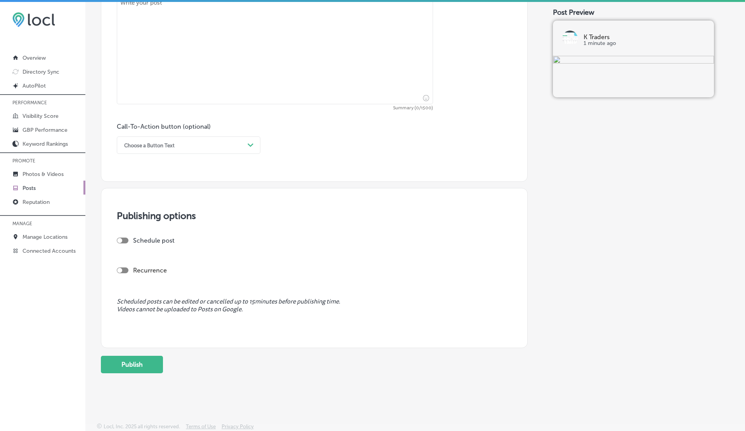
click at [119, 242] on div at bounding box center [119, 240] width 5 height 5
checkbox input "true"
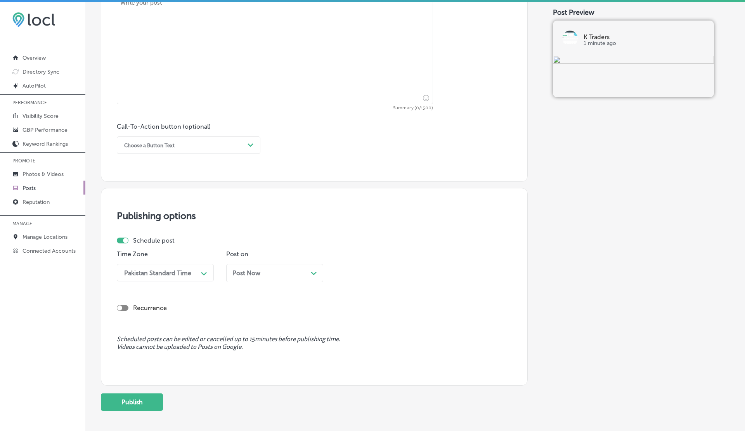
click at [298, 274] on div "Post Now Path Created with Sketch." at bounding box center [274, 273] width 97 height 18
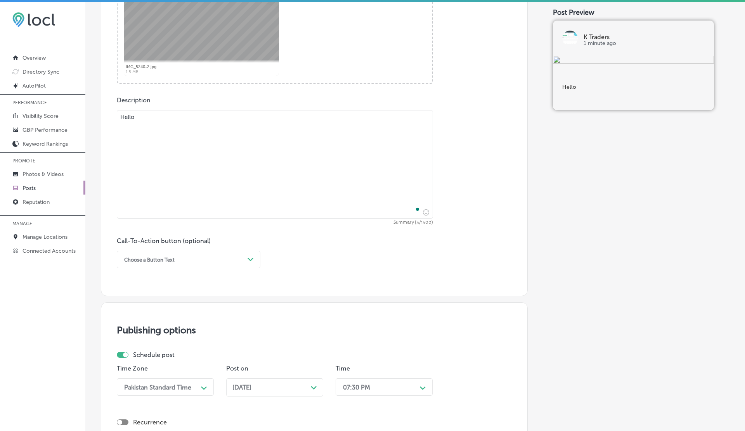
scroll to position [507, 0]
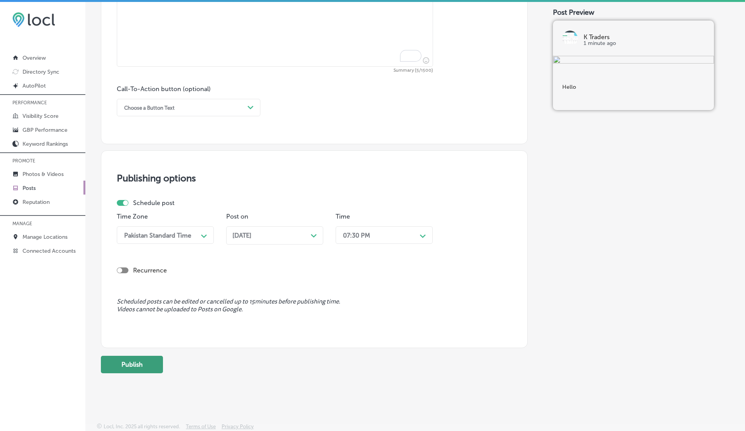
type textarea "Hello"
click at [138, 274] on button "Publish" at bounding box center [132, 364] width 62 height 17
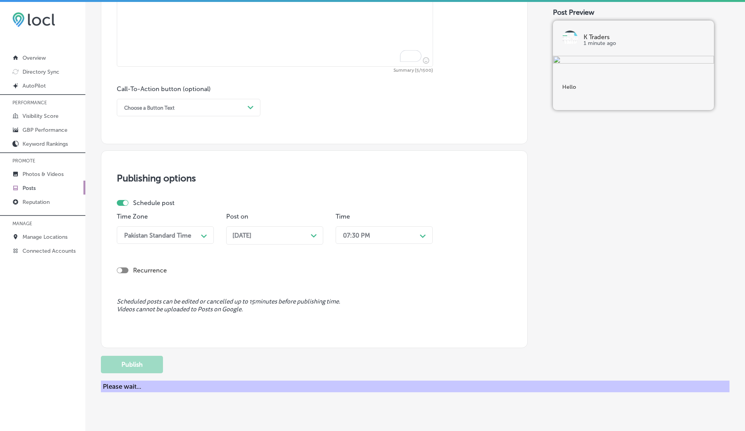
scroll to position [0, 0]
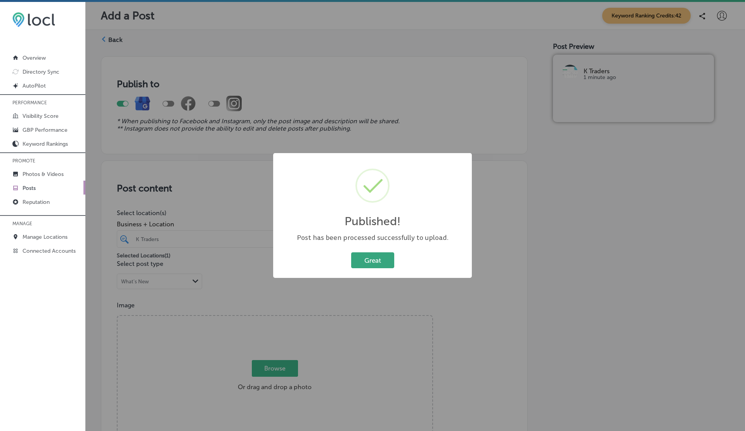
click at [370, 261] on button "Great" at bounding box center [372, 261] width 43 height 16
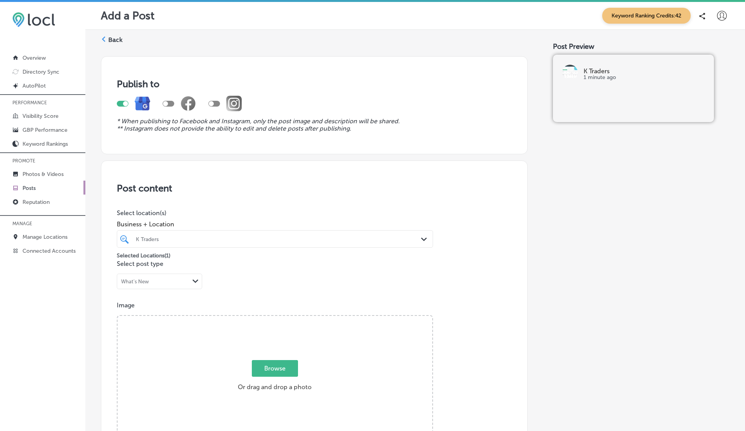
click at [45, 182] on link "Posts" at bounding box center [42, 188] width 85 height 14
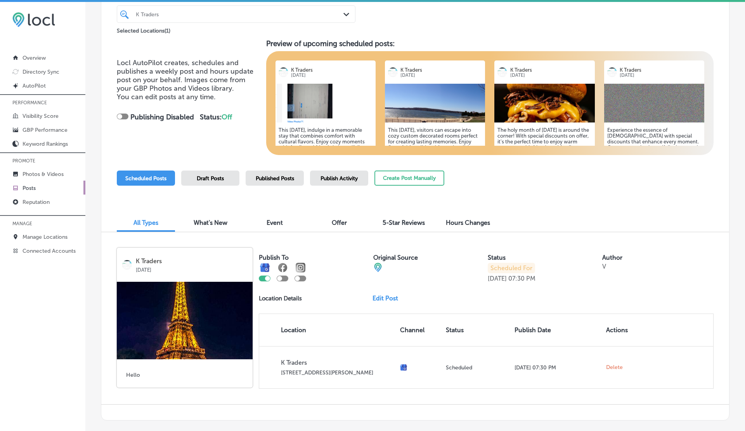
scroll to position [104, 0]
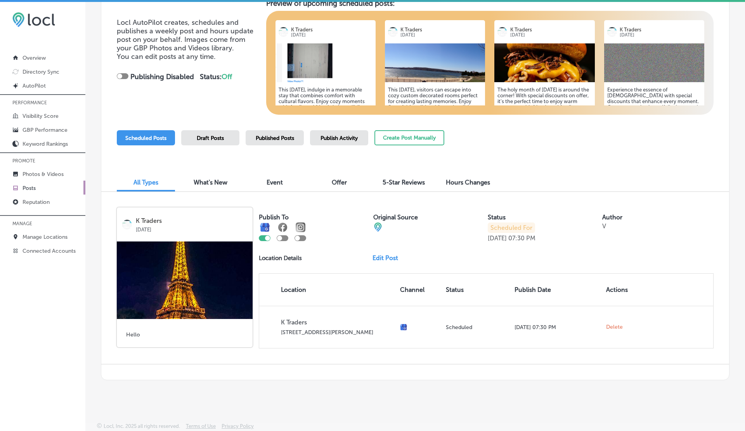
click at [299, 239] on div at bounding box center [297, 238] width 5 height 5
checkbox input "true"
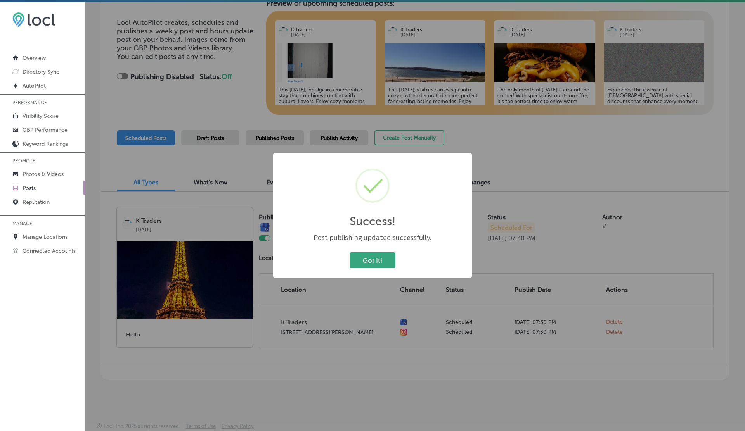
click at [376, 260] on button "Got It!" at bounding box center [373, 261] width 46 height 16
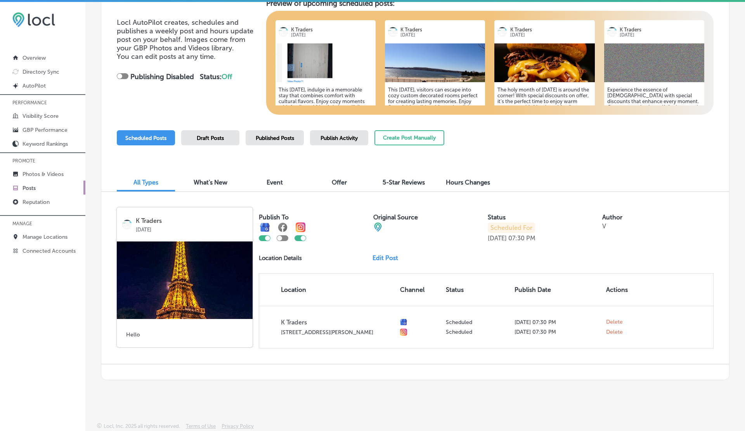
click at [383, 258] on link "Edit Post" at bounding box center [388, 257] width 32 height 7
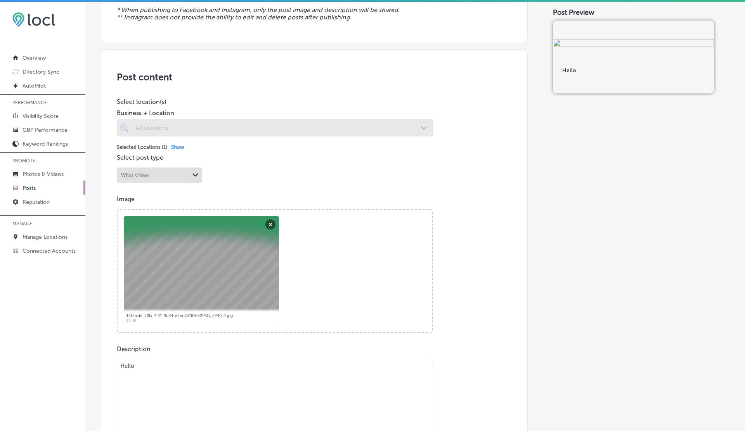
scroll to position [112, 0]
click at [269, 225] on button "Remove" at bounding box center [270, 225] width 10 height 10
checkbox input "true"
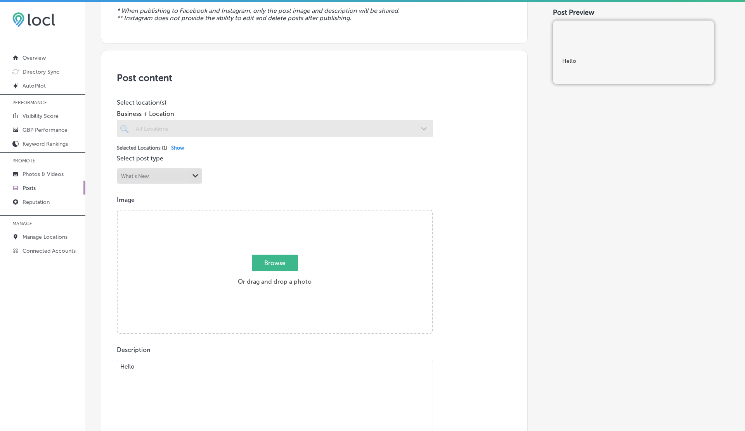
click at [274, 274] on label "Browse Or drag and drop a photo" at bounding box center [275, 273] width 80 height 34
click at [274, 213] on input "Browse Or drag and drop a photo" at bounding box center [275, 212] width 315 height 2
type input "C:\fakepath\IMG_5240-2.jpg"
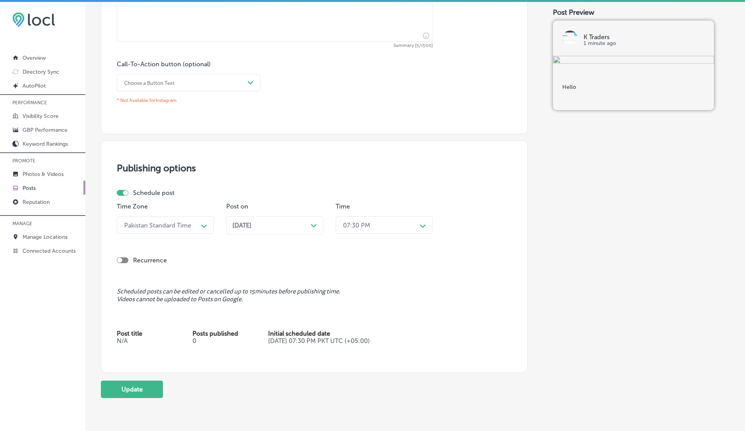
scroll to position [571, 0]
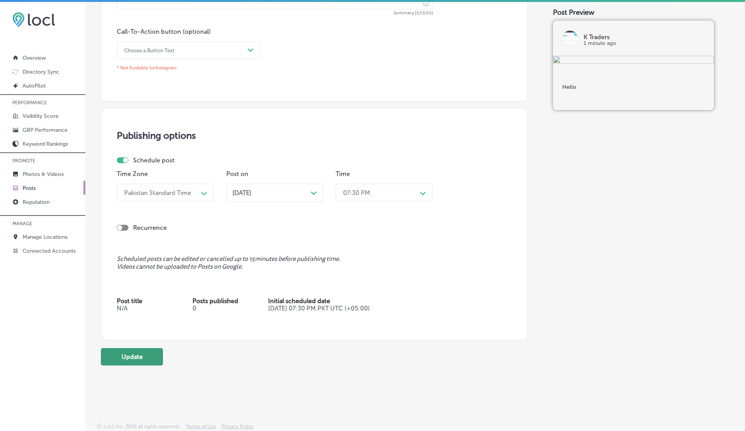
click at [136, 274] on button "Update" at bounding box center [132, 356] width 62 height 17
checkbox input "true"
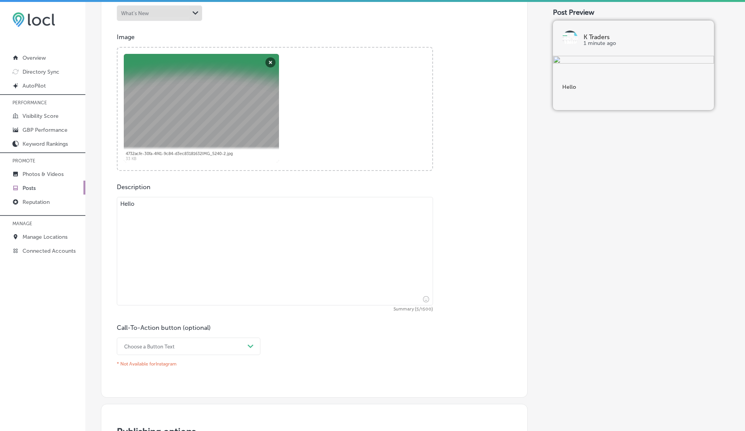
scroll to position [571, 0]
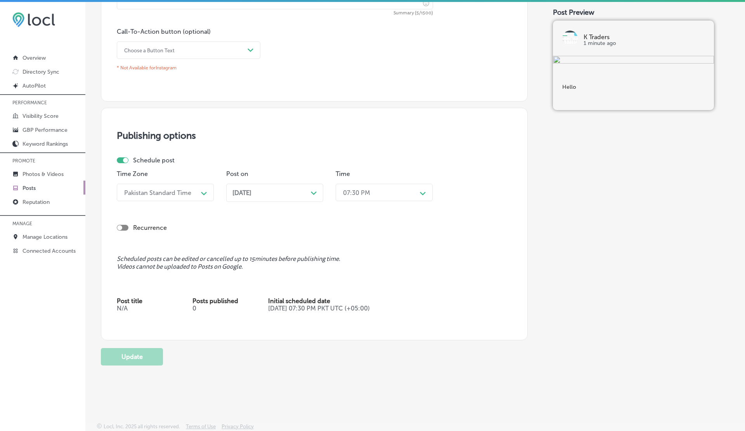
click at [251, 193] on span "[DATE]" at bounding box center [241, 192] width 19 height 7
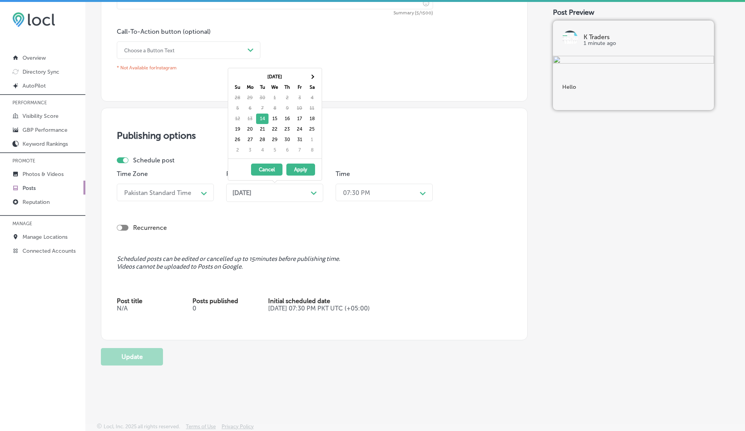
click at [274, 166] on button "Cancel" at bounding box center [266, 170] width 31 height 12
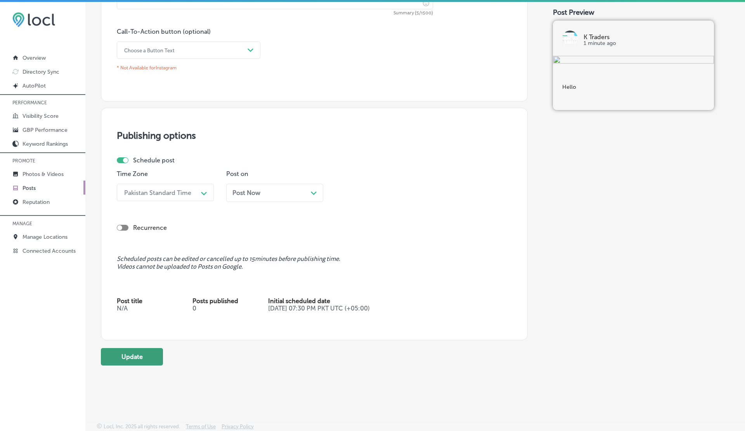
click at [135, 355] on button "Update" at bounding box center [132, 356] width 62 height 17
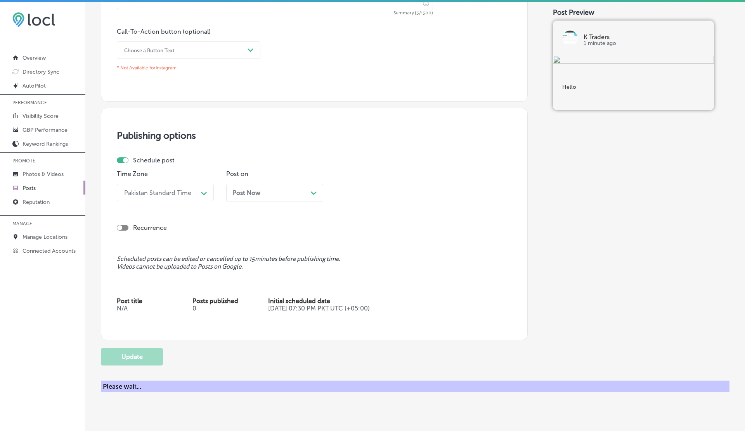
checkbox input "true"
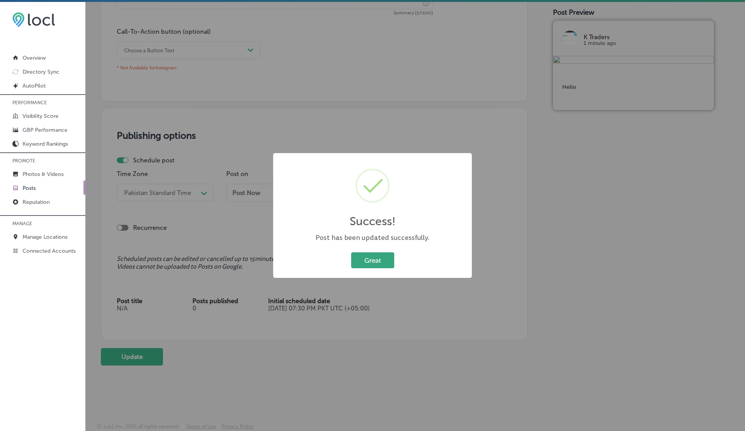
click at [368, 261] on button "Great" at bounding box center [372, 261] width 43 height 16
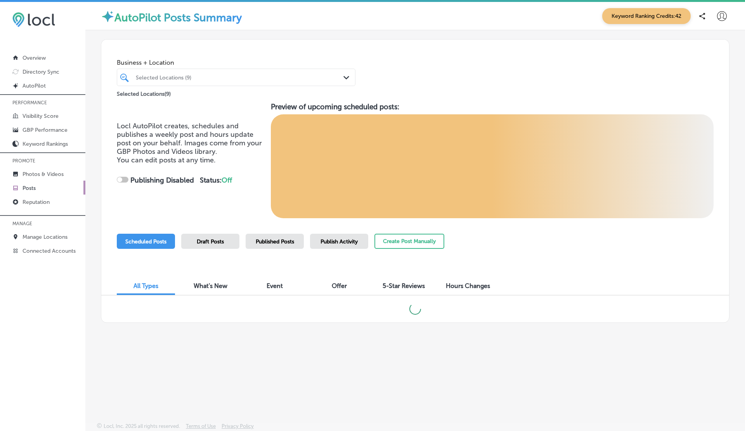
checkbox input "true"
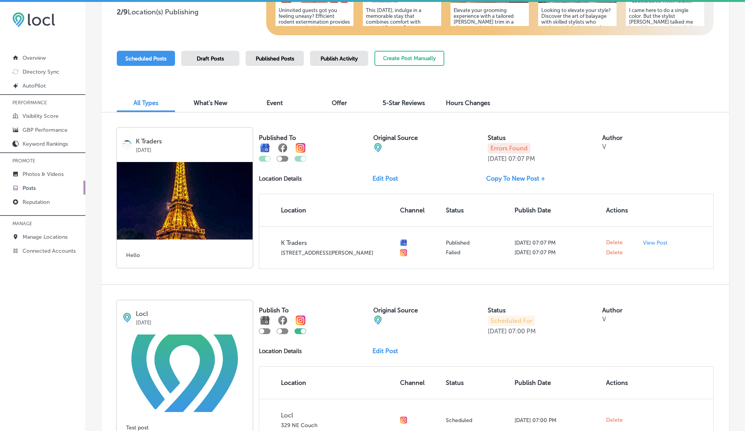
scroll to position [183, 0]
click at [325, 57] on span "Publish Activity" at bounding box center [338, 58] width 37 height 7
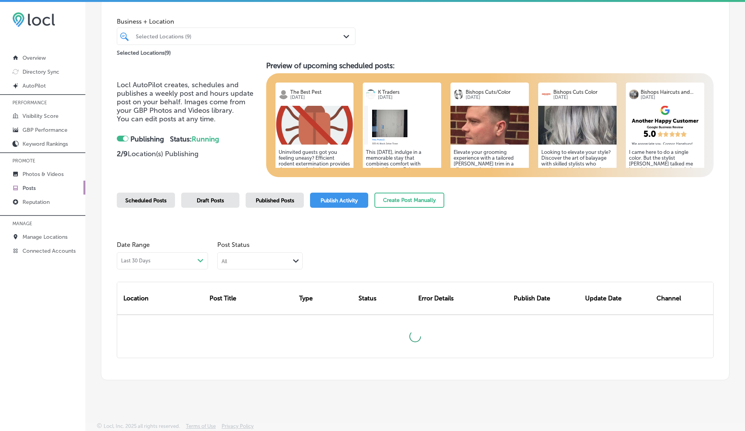
scroll to position [183, 0]
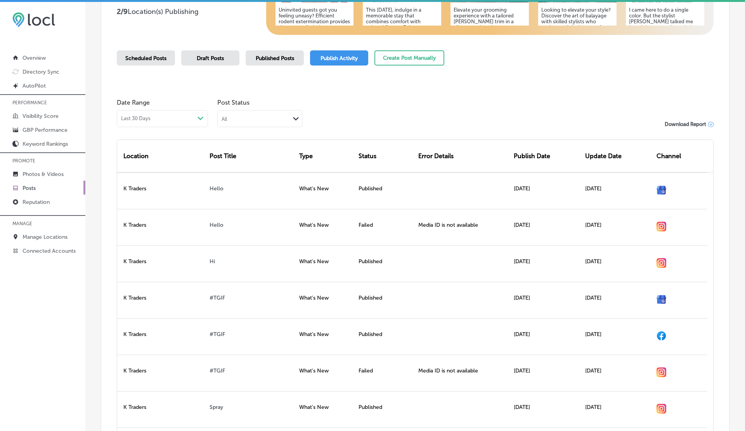
click at [265, 57] on span "Published Posts" at bounding box center [275, 58] width 38 height 7
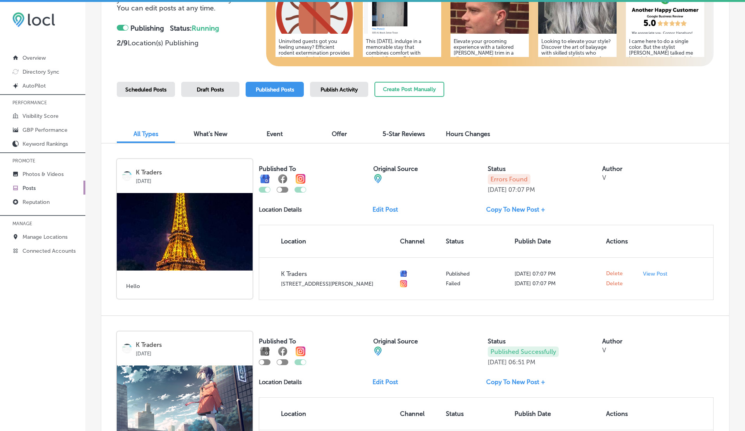
scroll to position [179, 0]
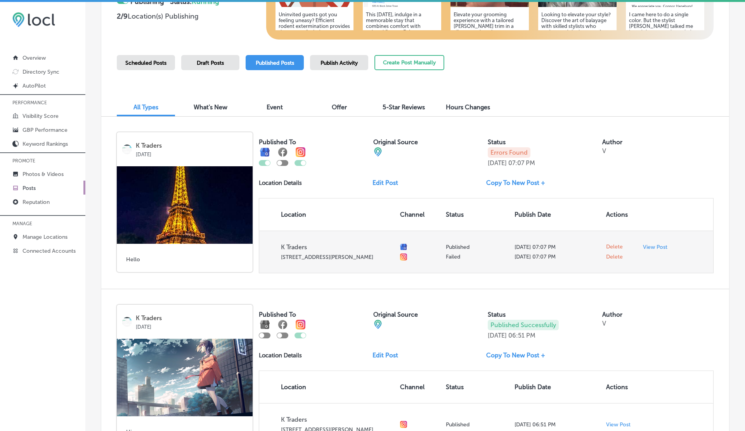
click at [615, 247] on span "Delete" at bounding box center [614, 247] width 17 height 7
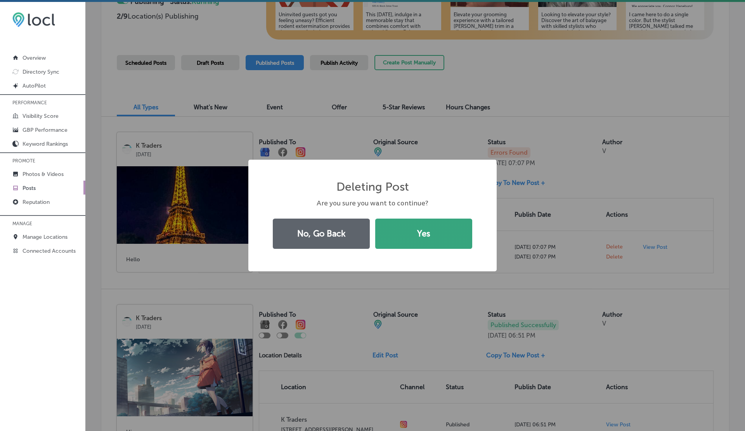
click at [424, 233] on button "Yes" at bounding box center [423, 234] width 97 height 30
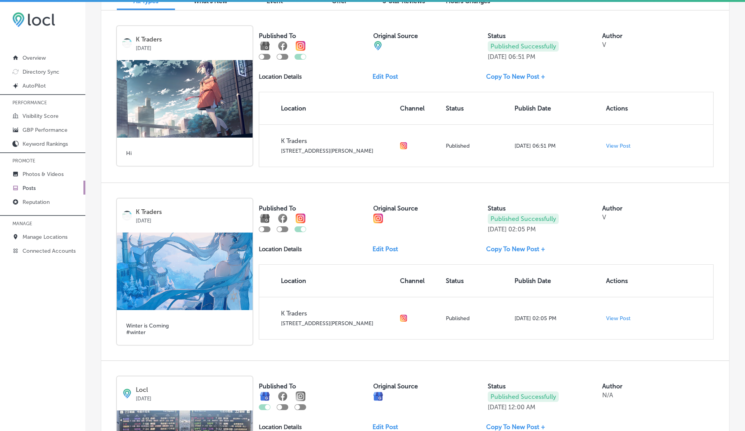
scroll to position [0, 0]
